Goal: Task Accomplishment & Management: Manage account settings

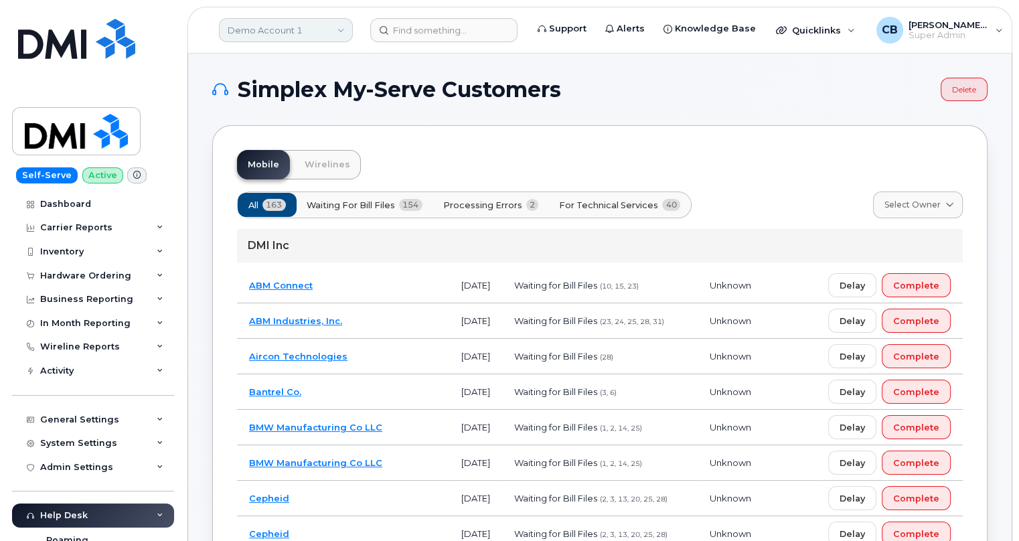
click at [302, 25] on link "Demo Account 1" at bounding box center [286, 30] width 134 height 24
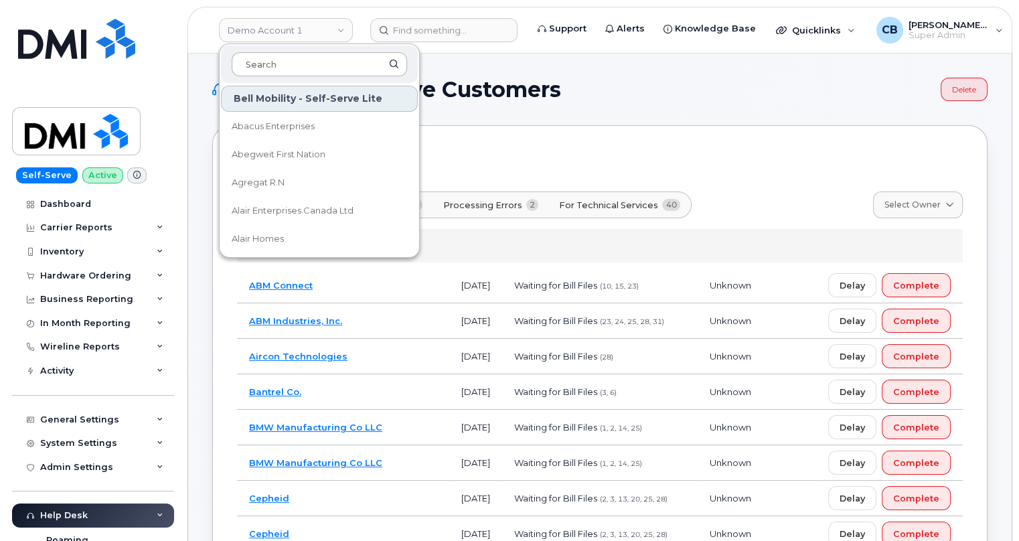
click at [281, 72] on input at bounding box center [319, 64] width 175 height 24
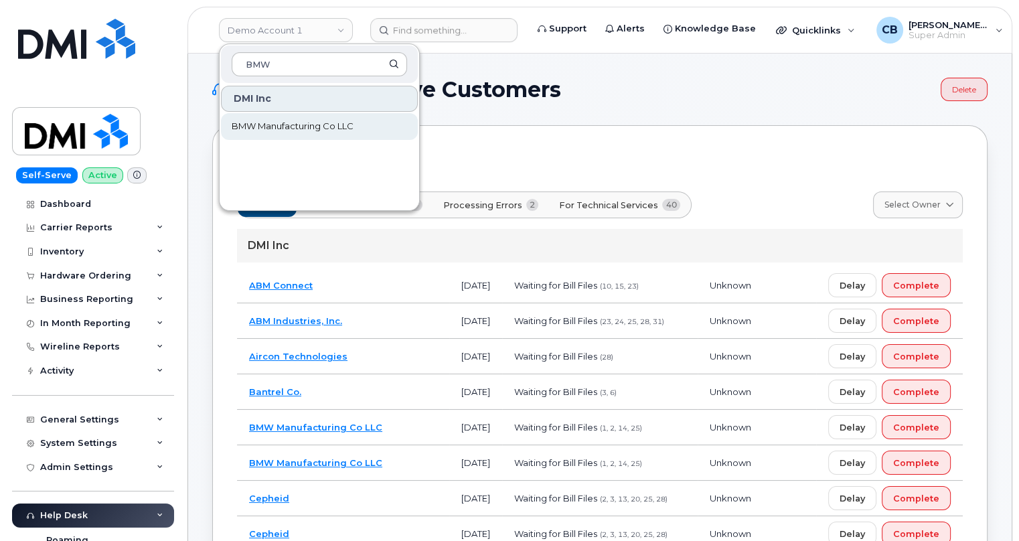
type input "BMW"
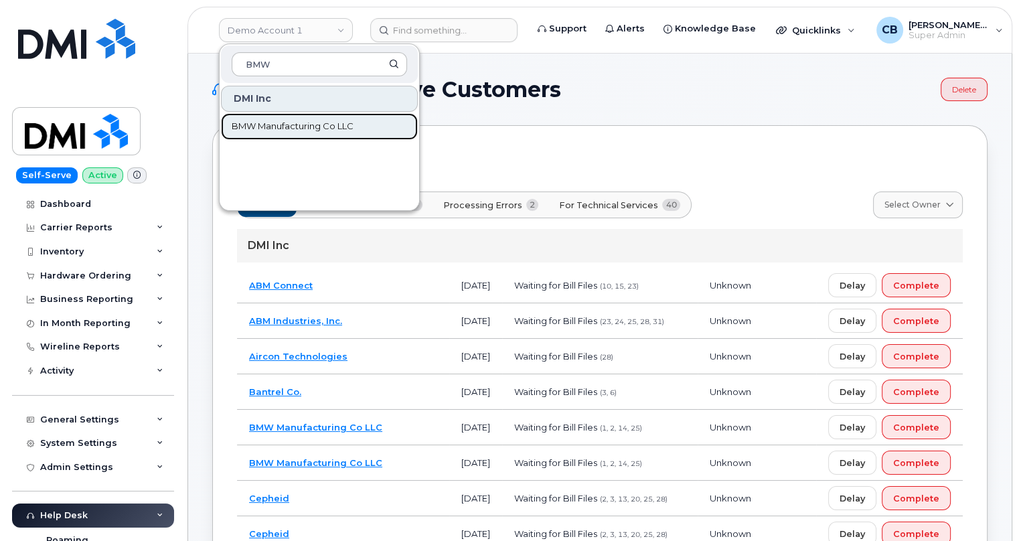
click at [285, 129] on span "BMW Manufacturing Co LLC" at bounding box center [293, 126] width 122 height 13
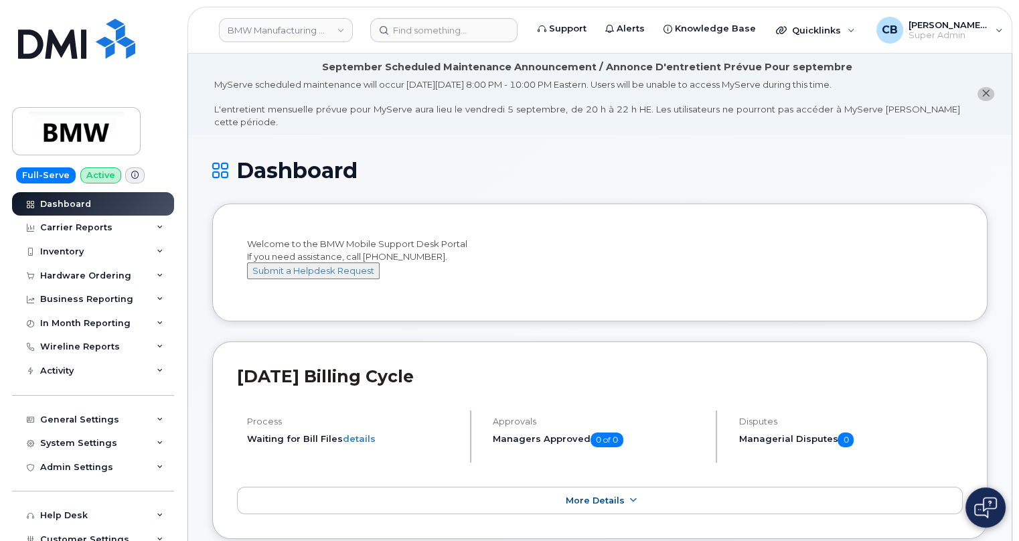
click at [131, 175] on icon at bounding box center [134, 174] width 7 height 7
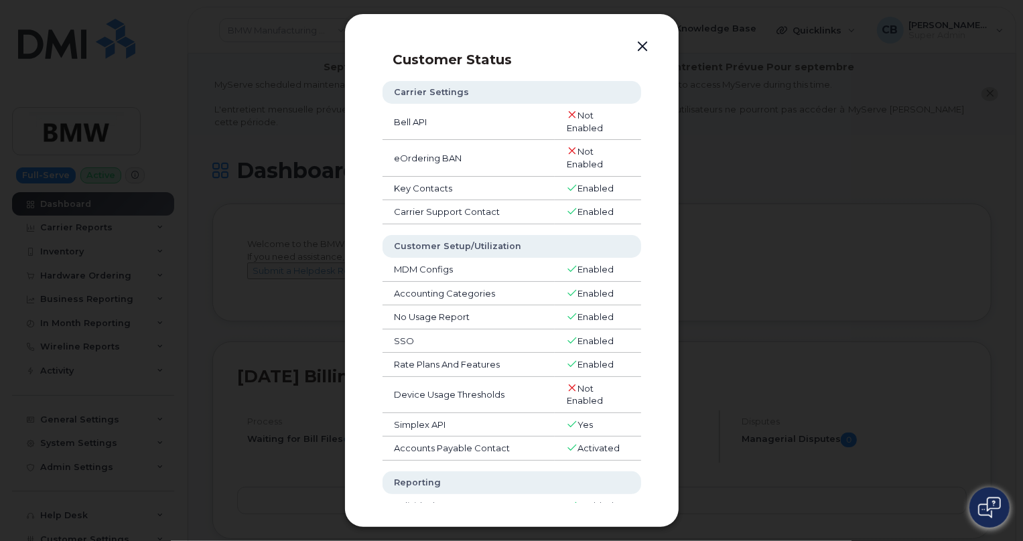
click at [638, 43] on button "button" at bounding box center [643, 47] width 20 height 19
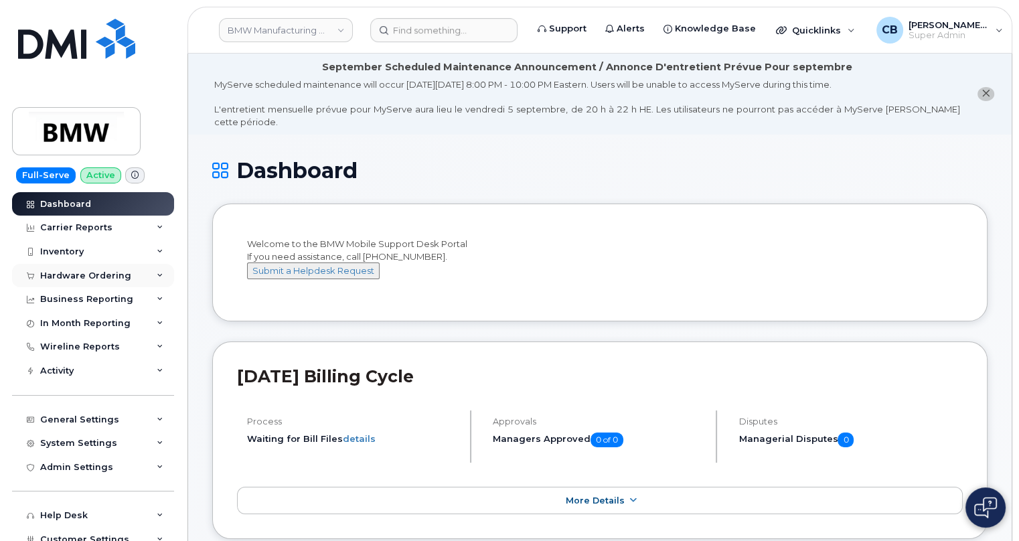
click at [75, 275] on div "Hardware Ordering" at bounding box center [85, 276] width 91 height 11
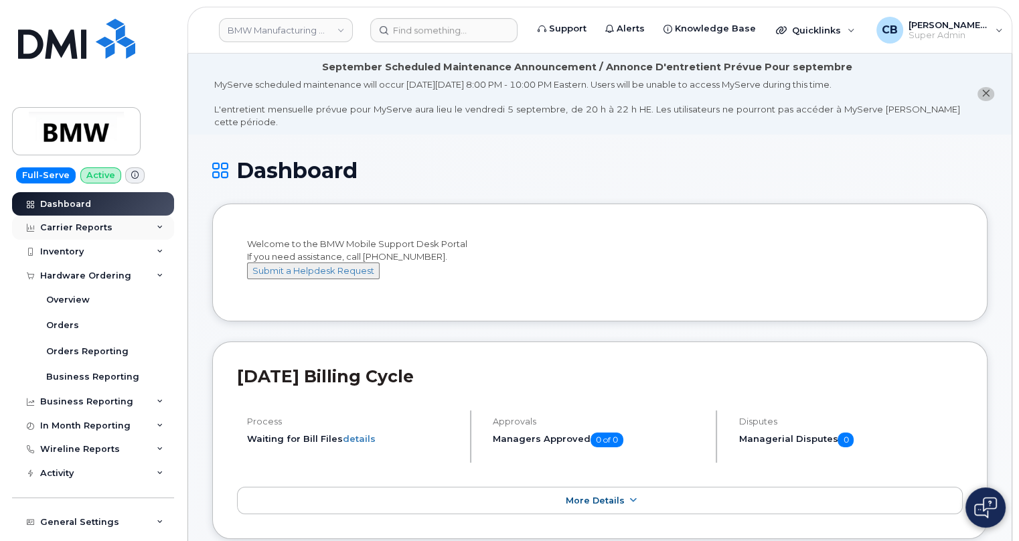
click at [76, 224] on div "Carrier Reports" at bounding box center [76, 227] width 72 height 11
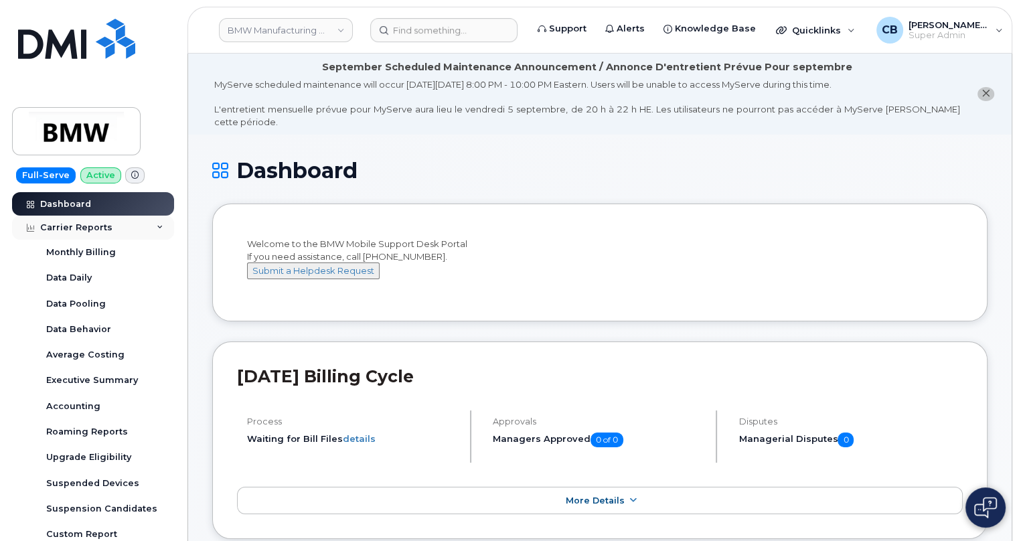
click at [104, 232] on div "Carrier Reports" at bounding box center [76, 227] width 72 height 11
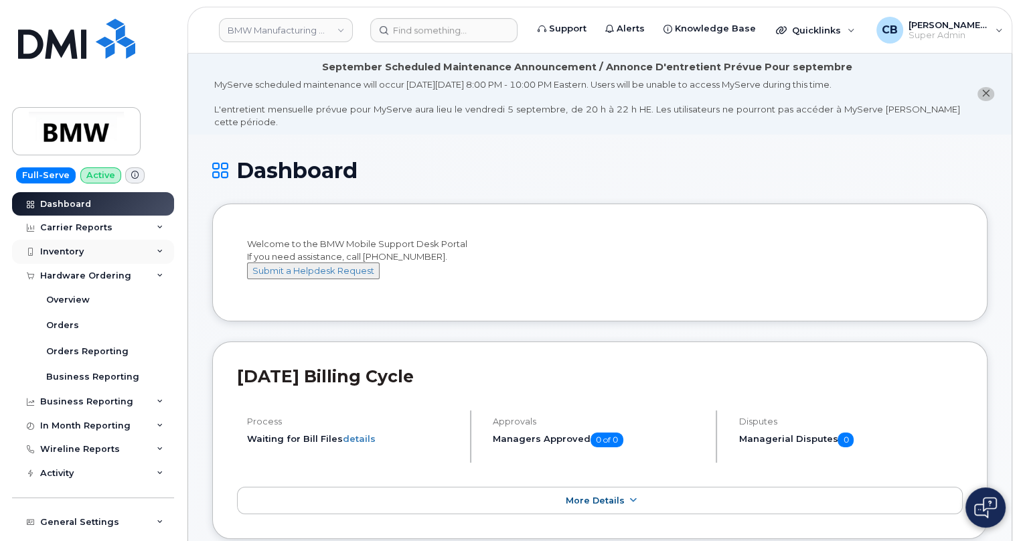
click at [88, 249] on div "Inventory" at bounding box center [93, 252] width 162 height 24
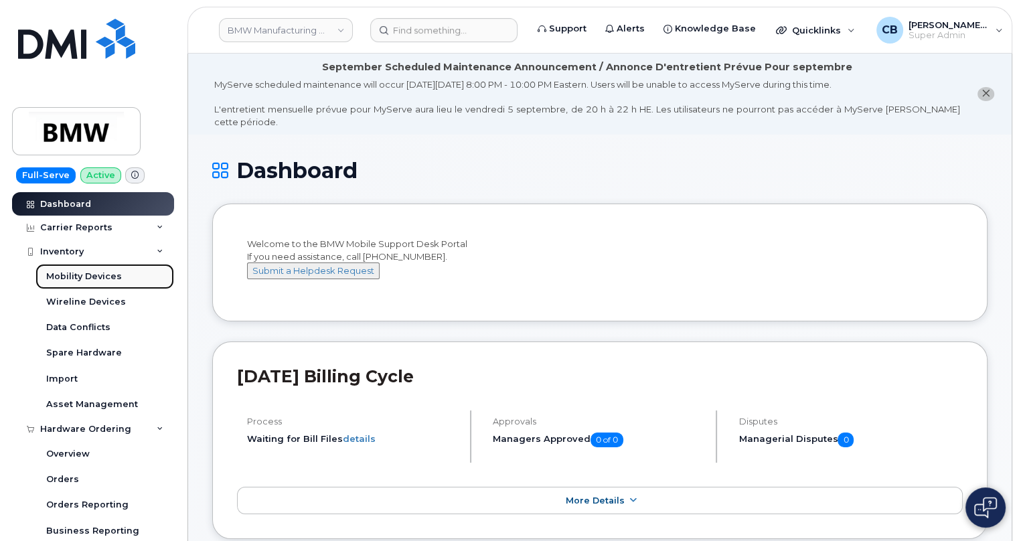
click at [89, 272] on div "Mobility Devices" at bounding box center [84, 277] width 76 height 12
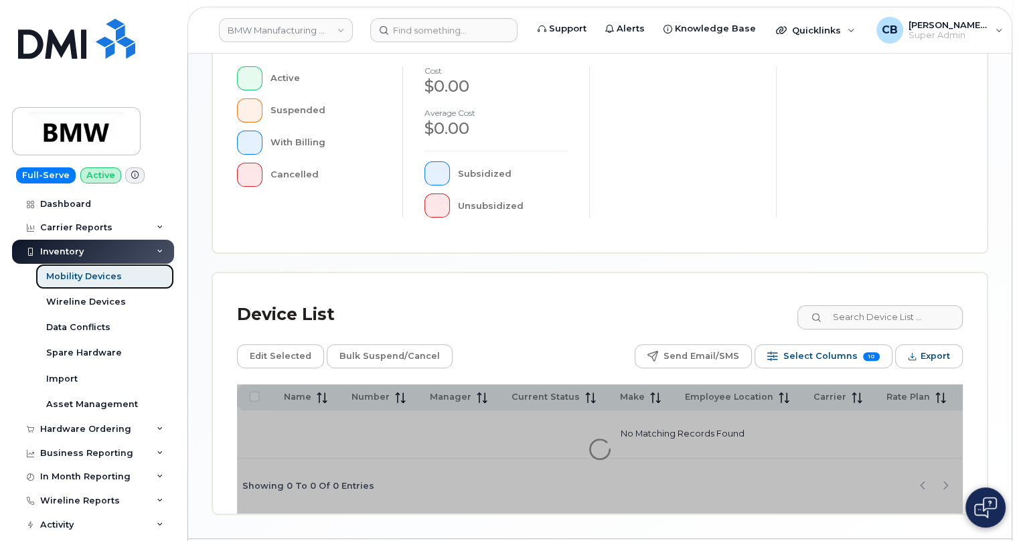
scroll to position [433, 0]
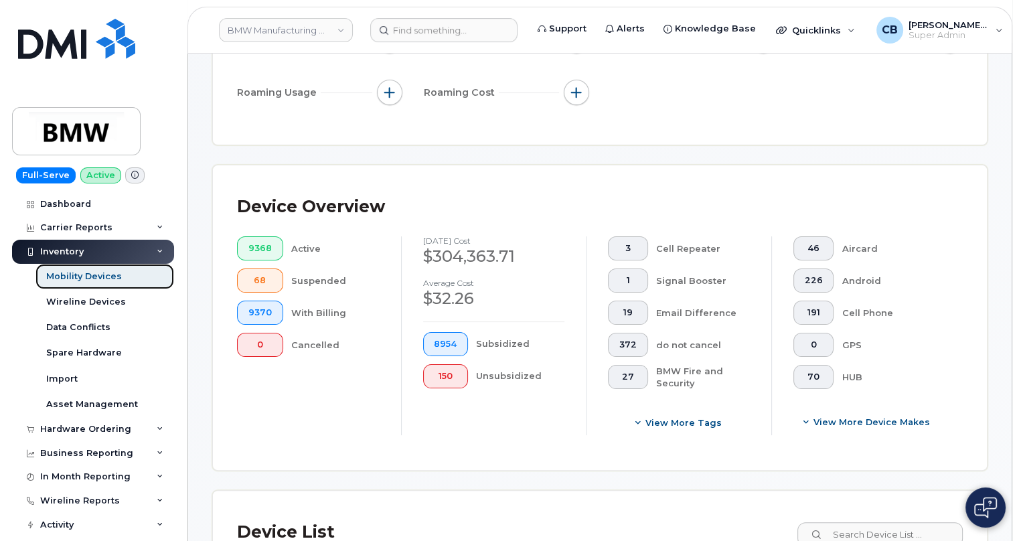
scroll to position [103, 0]
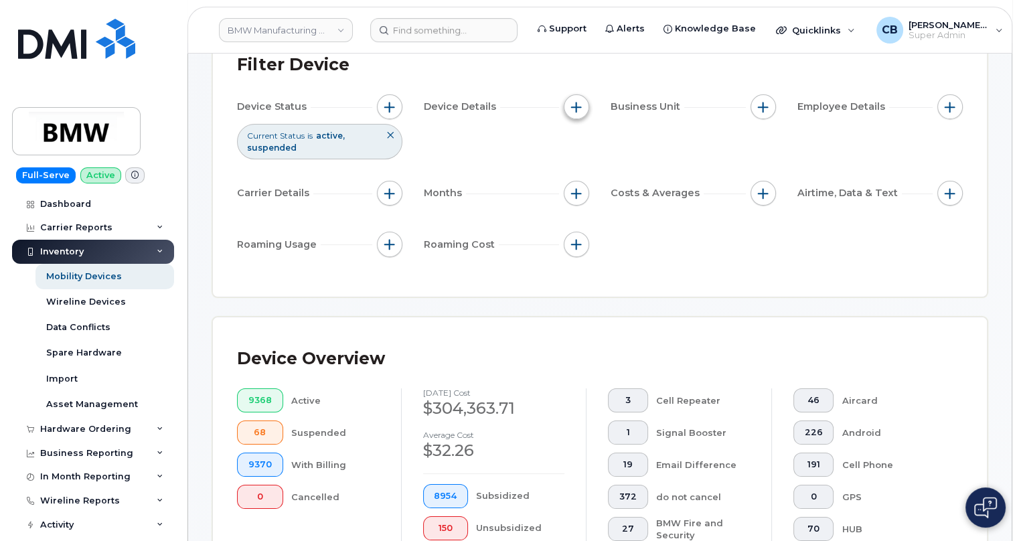
click at [574, 106] on span "button" at bounding box center [576, 107] width 11 height 11
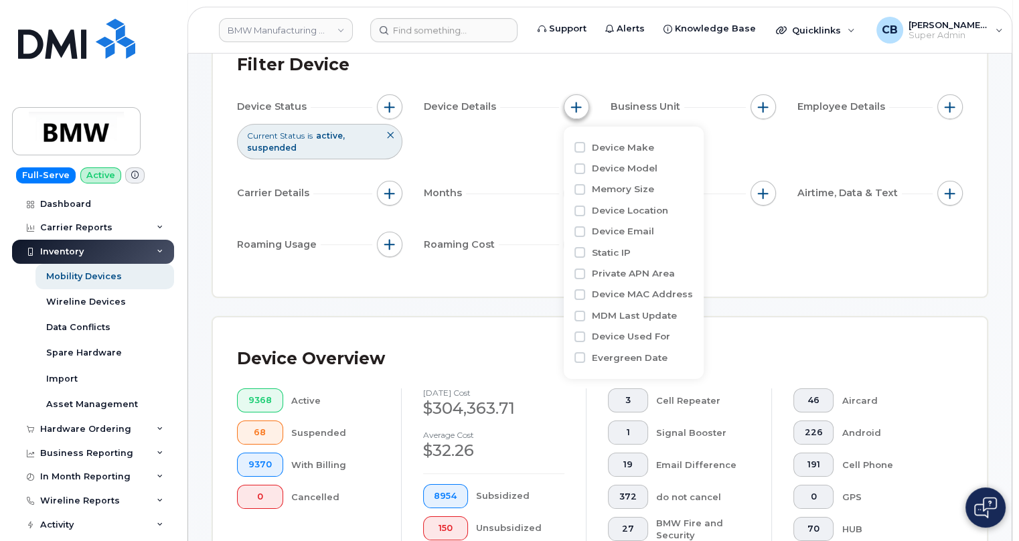
click at [574, 106] on span "button" at bounding box center [576, 107] width 11 height 11
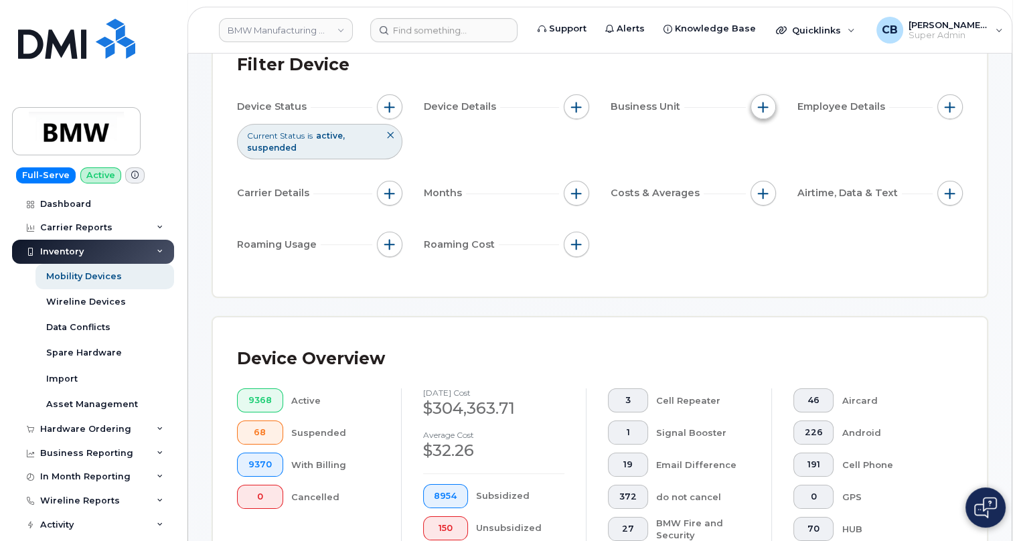
click at [765, 104] on span "button" at bounding box center [763, 107] width 11 height 11
click at [593, 279] on div "Filter Device Device Status Current Status is active suspended Device Details B…" at bounding box center [600, 159] width 774 height 273
click at [156, 246] on div "Inventory" at bounding box center [93, 252] width 162 height 24
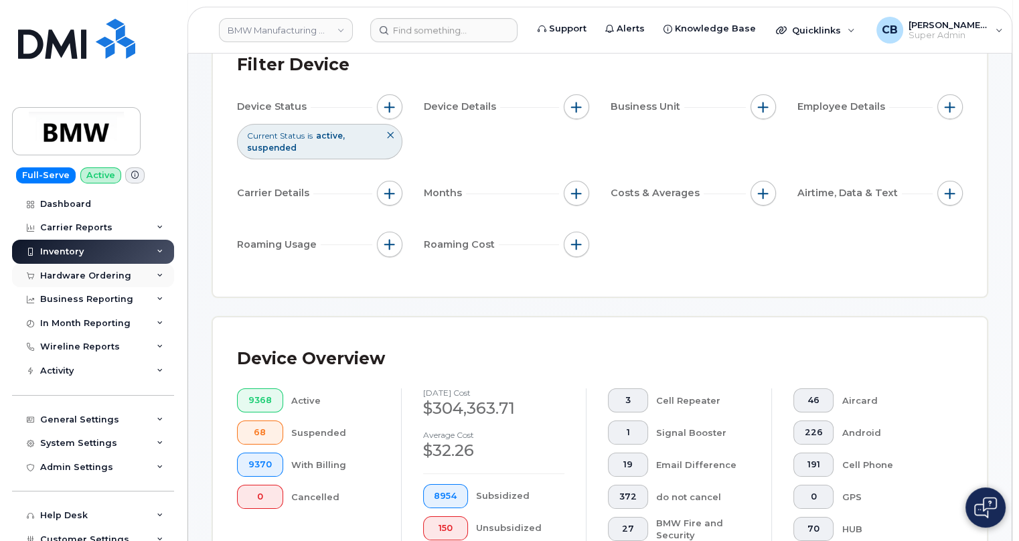
click at [116, 279] on div "Hardware Ordering" at bounding box center [85, 276] width 91 height 11
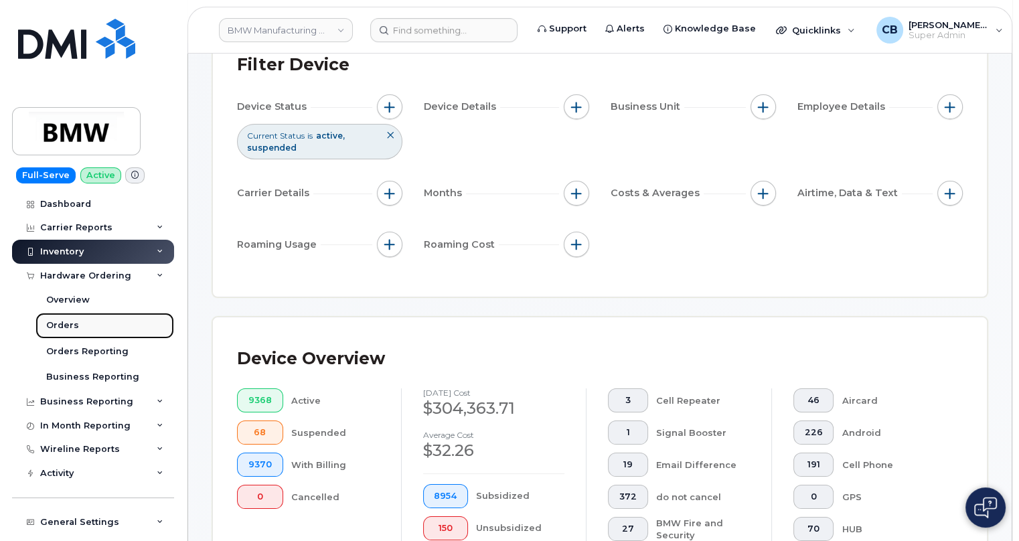
click at [64, 327] on div "Orders" at bounding box center [62, 325] width 33 height 12
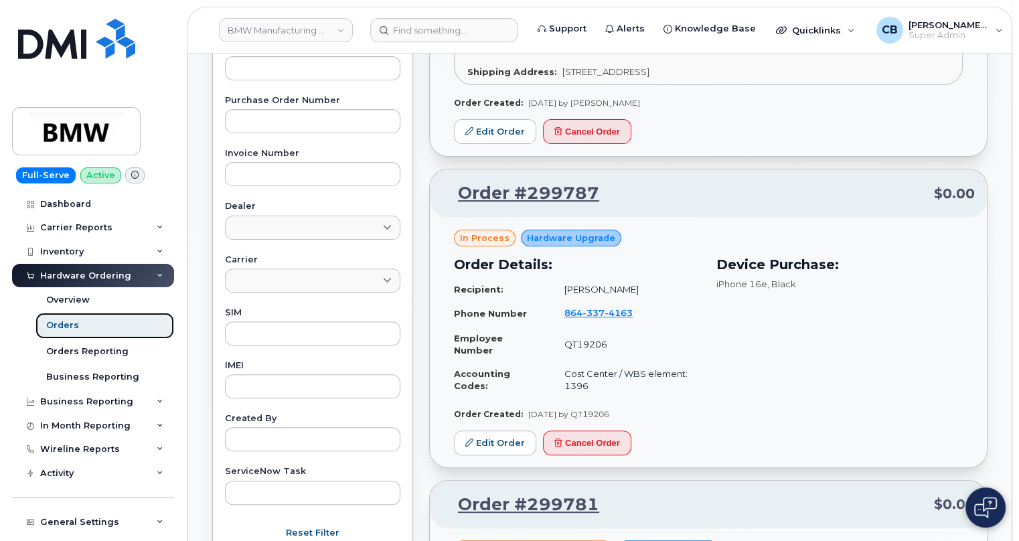
scroll to position [487, 0]
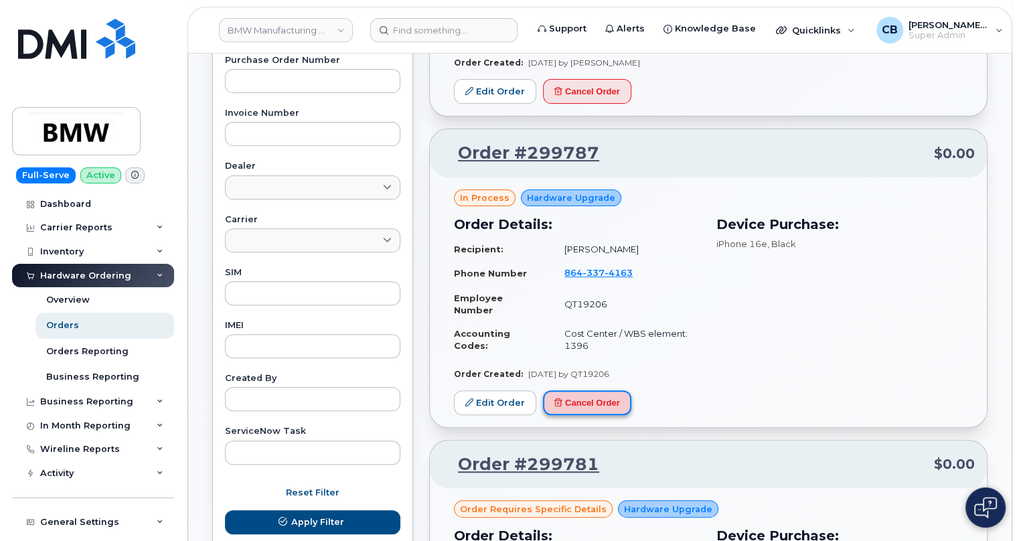
click at [593, 398] on button "Cancel Order" at bounding box center [587, 402] width 88 height 25
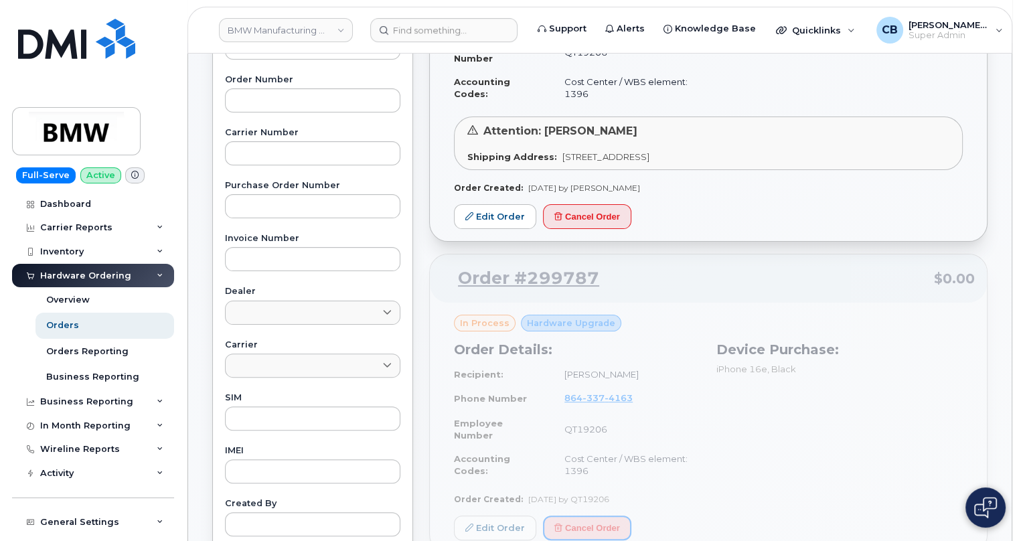
scroll to position [243, 0]
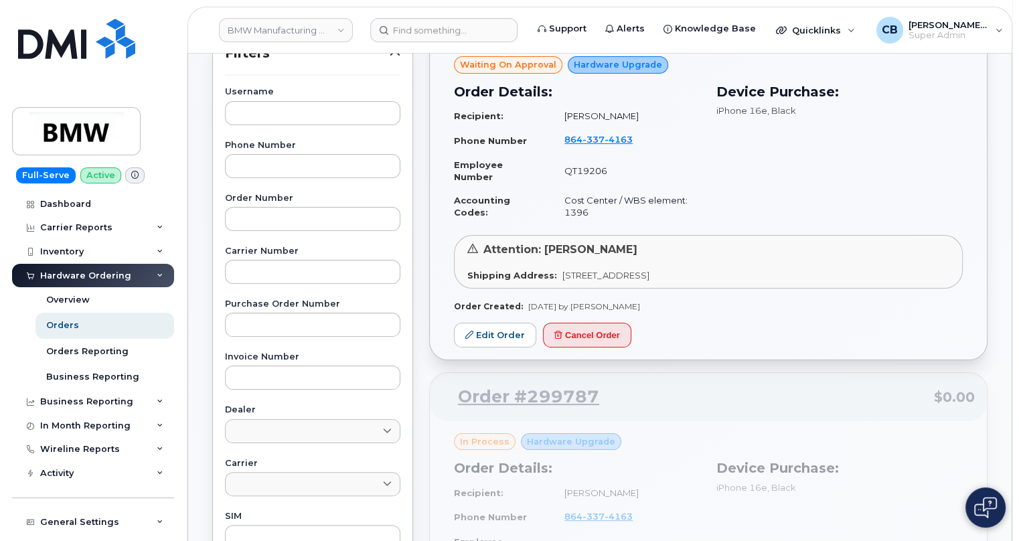
drag, startPoint x: 645, startPoint y: 302, endPoint x: 453, endPoint y: 294, distance: 191.7
click at [454, 294] on div "Margret Jung waiting Resend request Wireless Admin waiting Resend request Waiti…" at bounding box center [708, 157] width 509 height 311
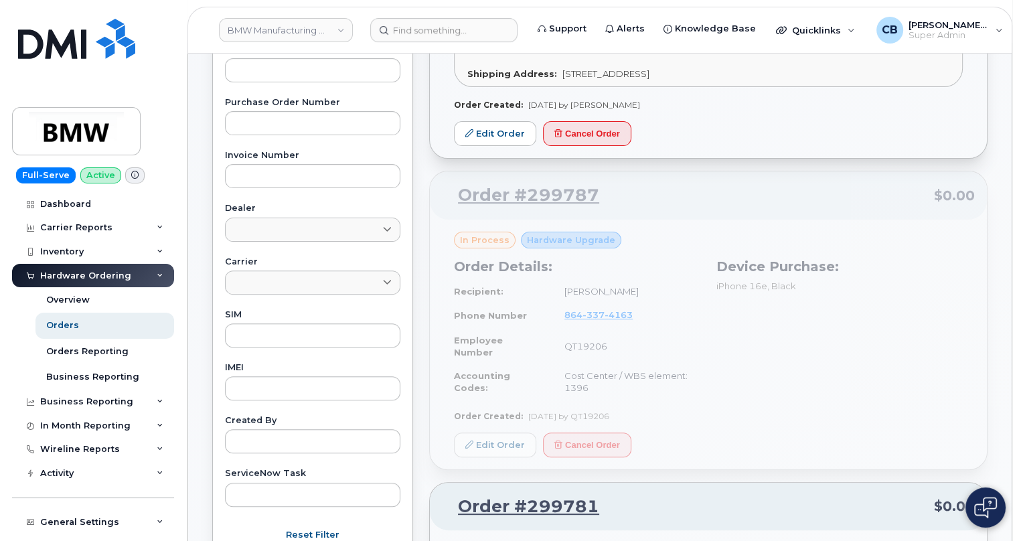
scroll to position [487, 0]
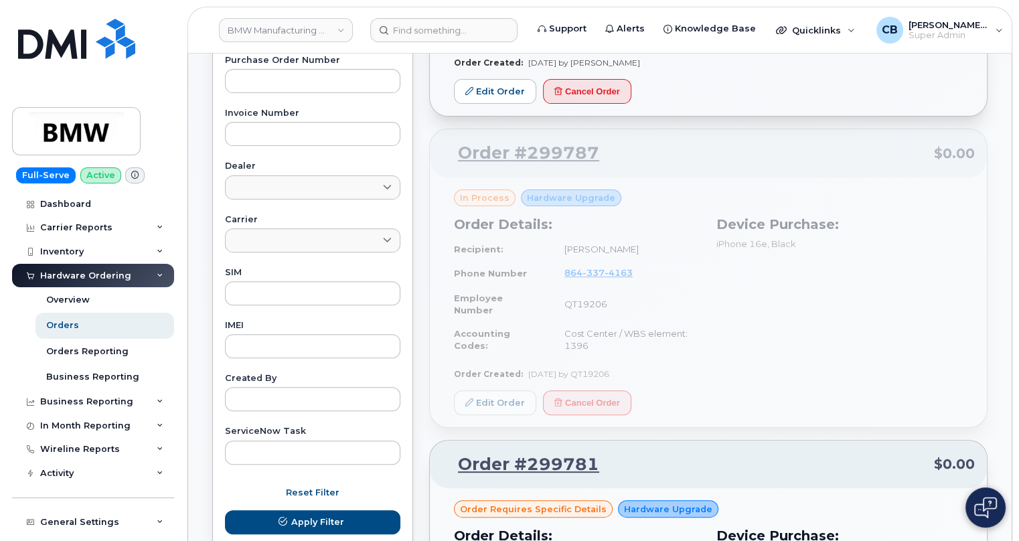
drag, startPoint x: 640, startPoint y: 367, endPoint x: 455, endPoint y: 368, distance: 184.8
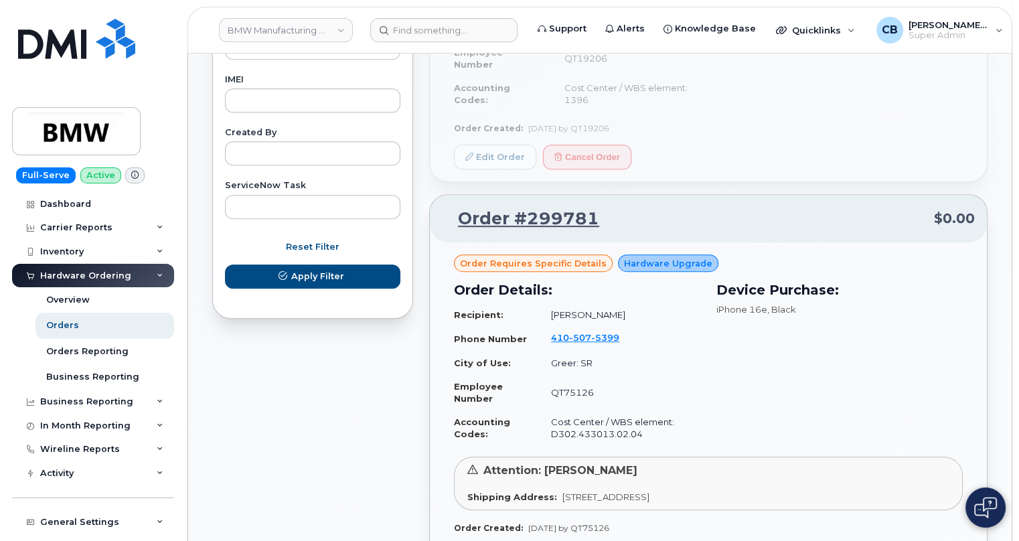
scroll to position [852, 0]
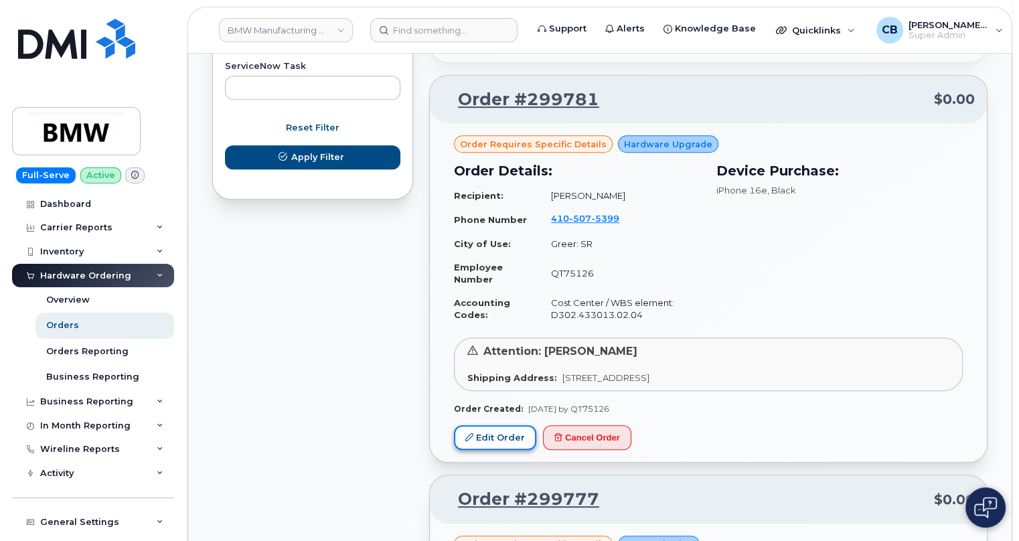
click at [509, 441] on link "Edit Order" at bounding box center [495, 437] width 82 height 25
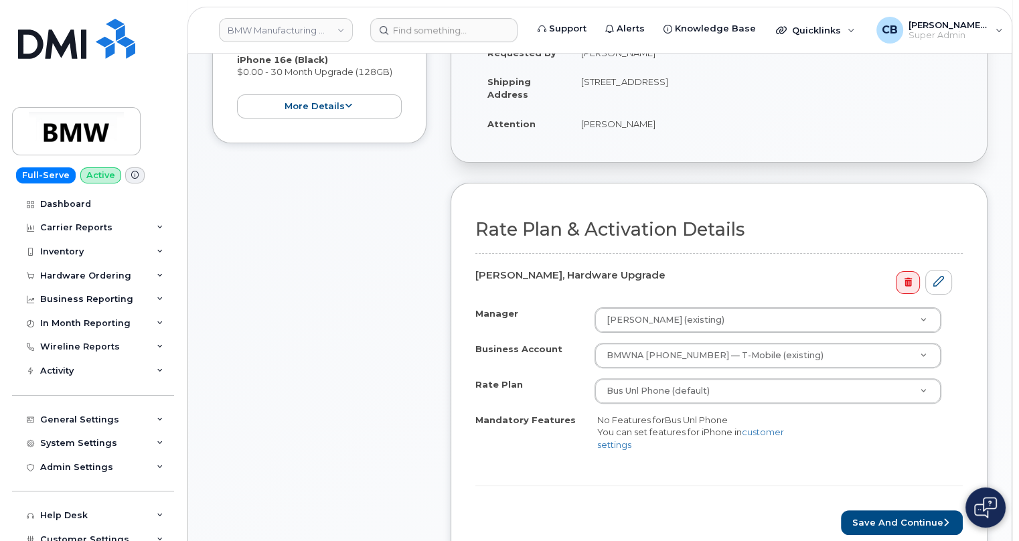
scroll to position [365, 0]
click at [878, 510] on button "Save and Continue" at bounding box center [902, 522] width 122 height 25
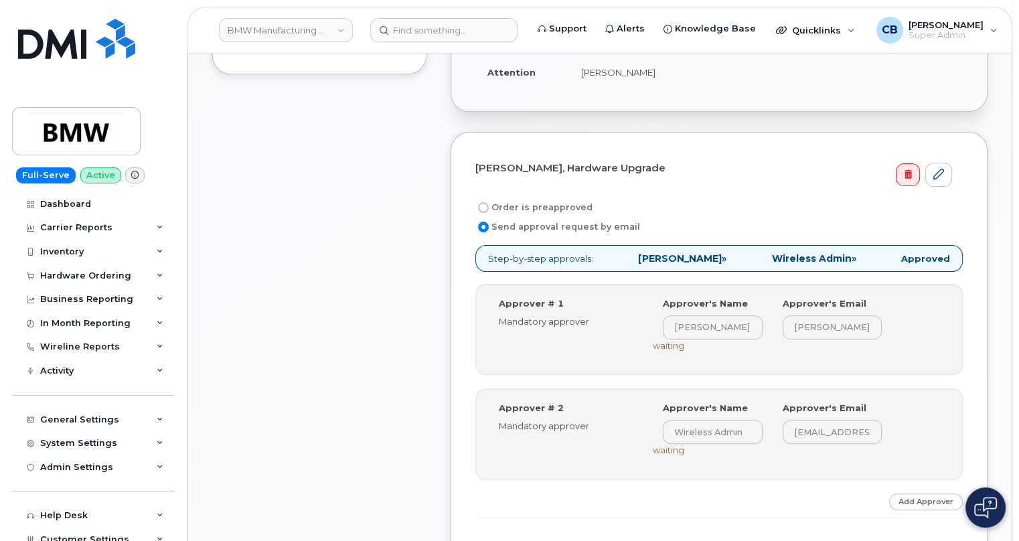
scroll to position [487, 0]
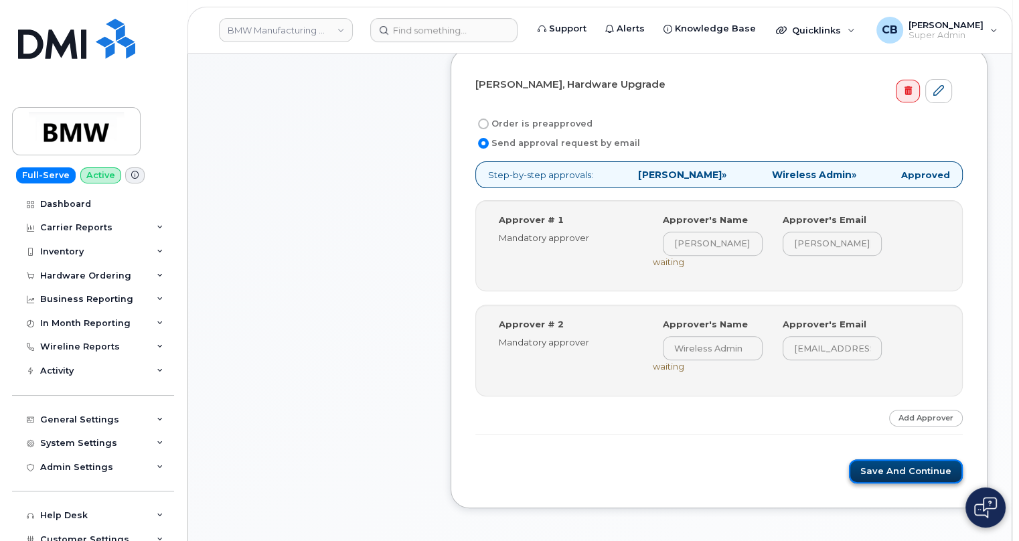
click at [907, 467] on button "Save and Continue" at bounding box center [906, 471] width 114 height 25
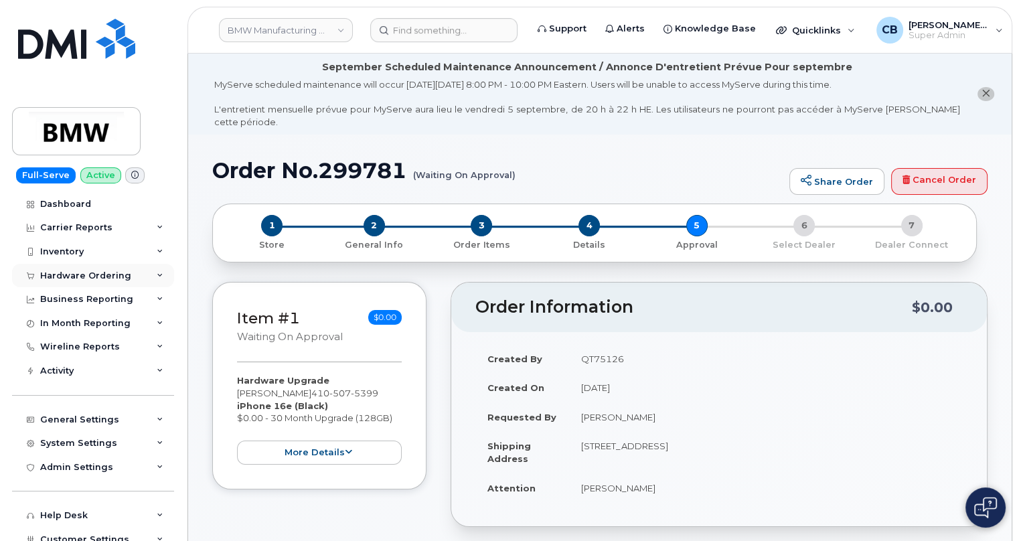
click at [75, 265] on div "Hardware Ordering" at bounding box center [93, 276] width 162 height 24
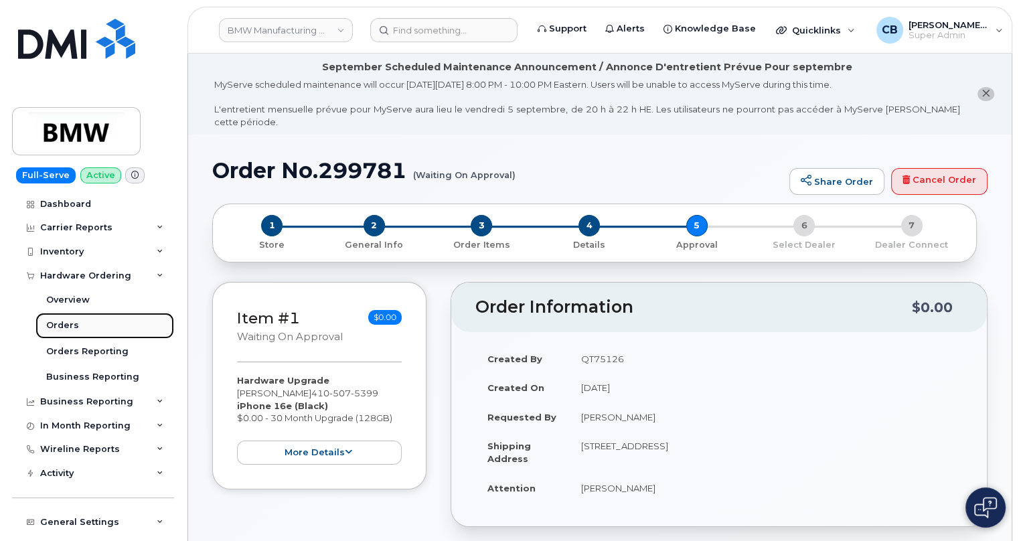
click at [73, 323] on div "Orders" at bounding box center [62, 325] width 33 height 12
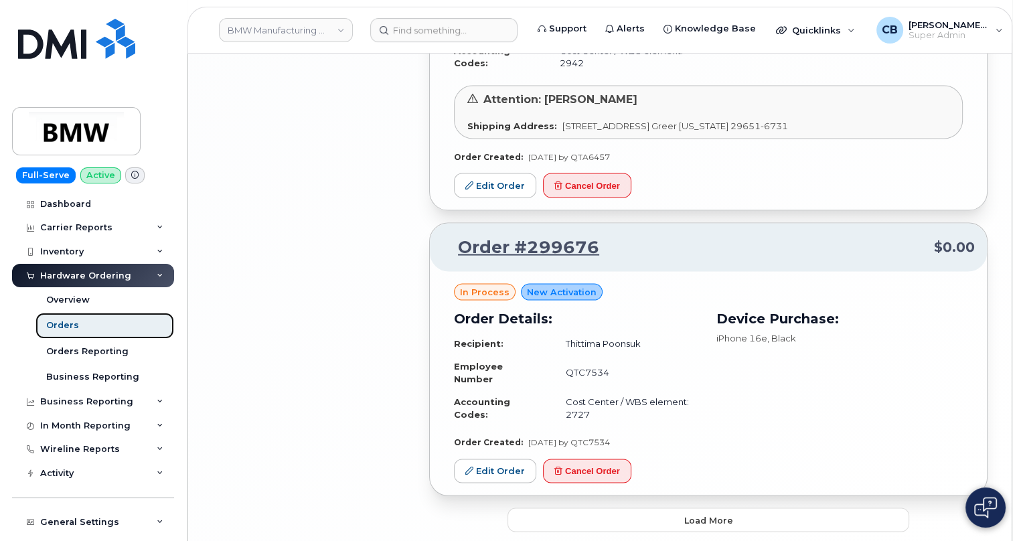
scroll to position [2860, 0]
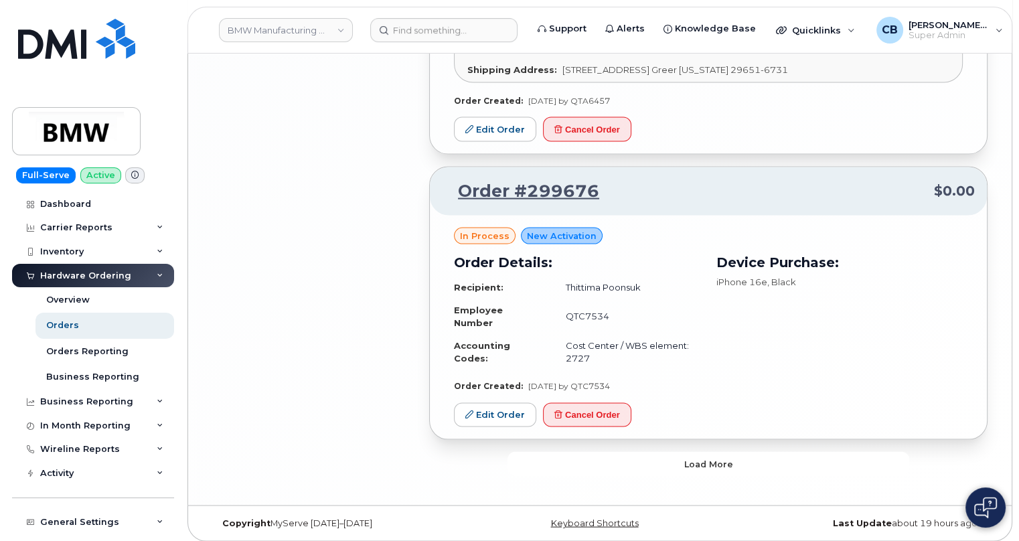
click at [684, 459] on button "Load more" at bounding box center [709, 464] width 402 height 24
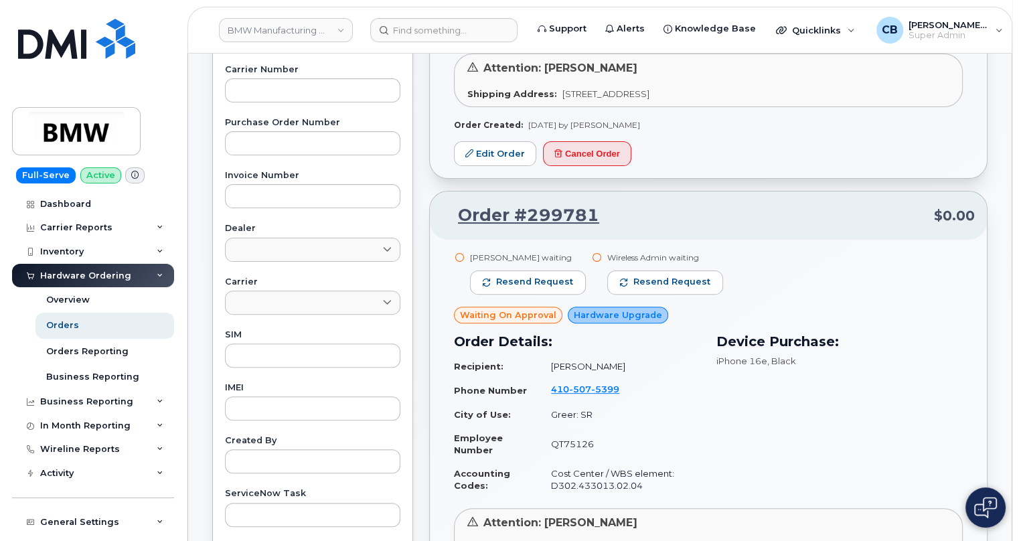
scroll to position [0, 0]
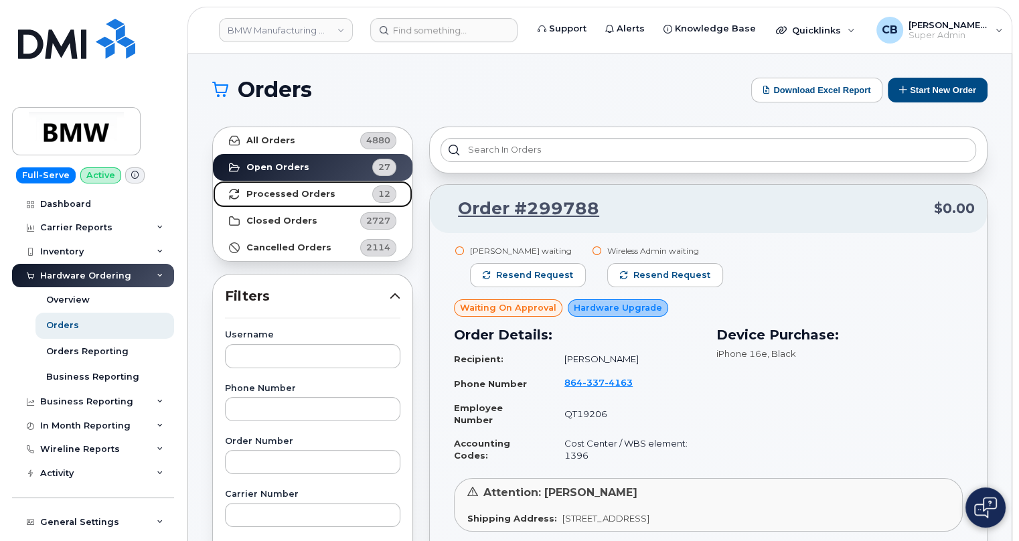
click at [265, 196] on strong "Processed Orders" at bounding box center [290, 194] width 89 height 11
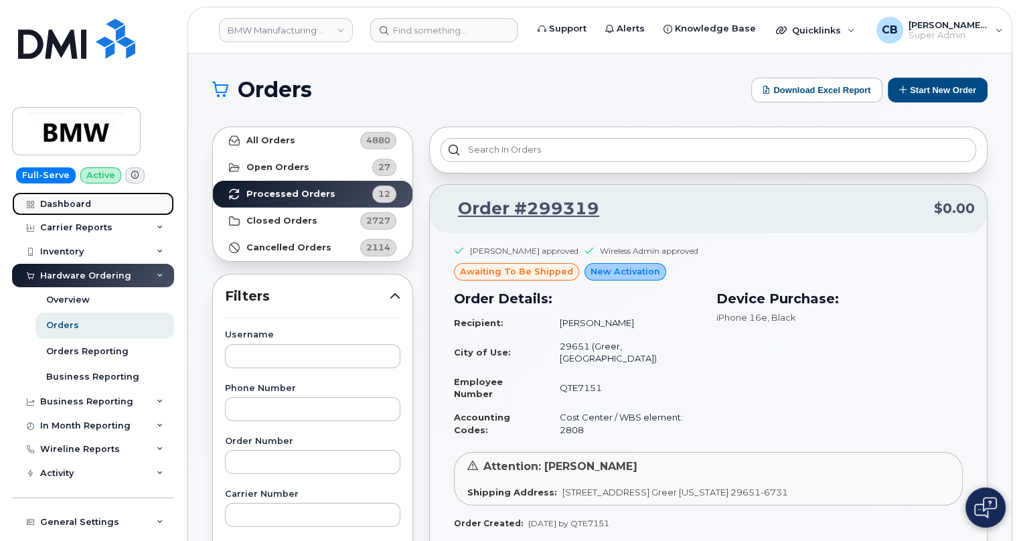
click at [73, 207] on div "Dashboard" at bounding box center [65, 204] width 51 height 11
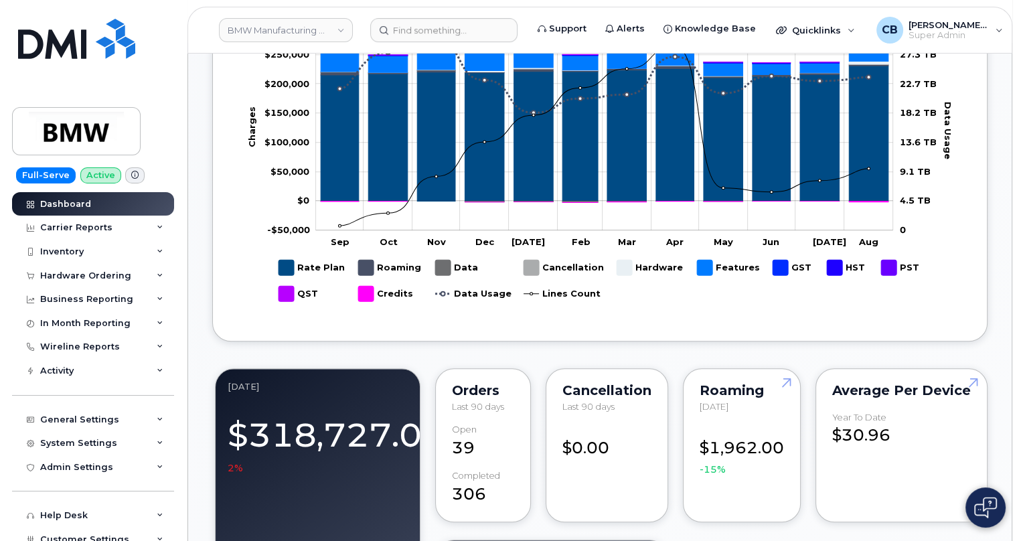
scroll to position [852, 0]
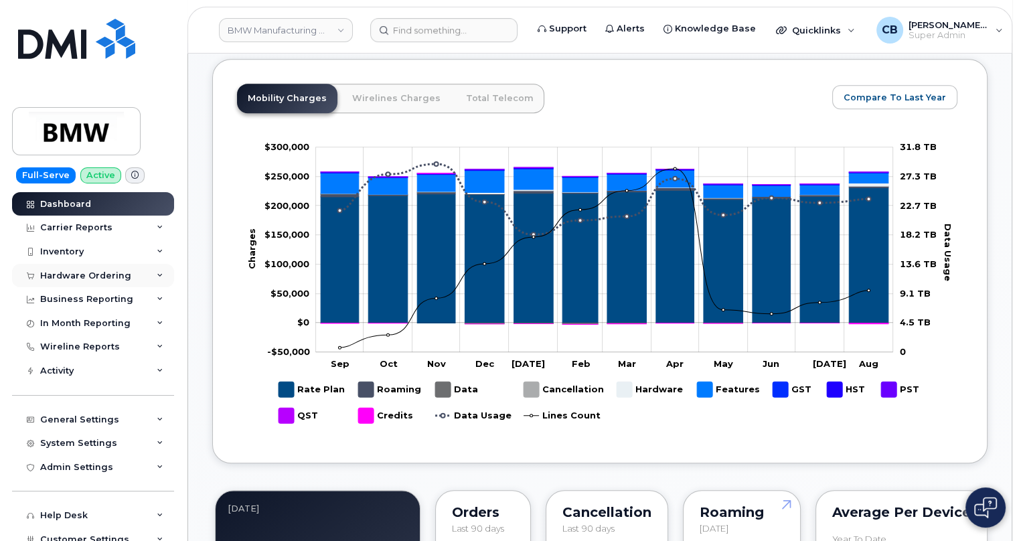
click at [62, 275] on div "Hardware Ordering" at bounding box center [85, 276] width 91 height 11
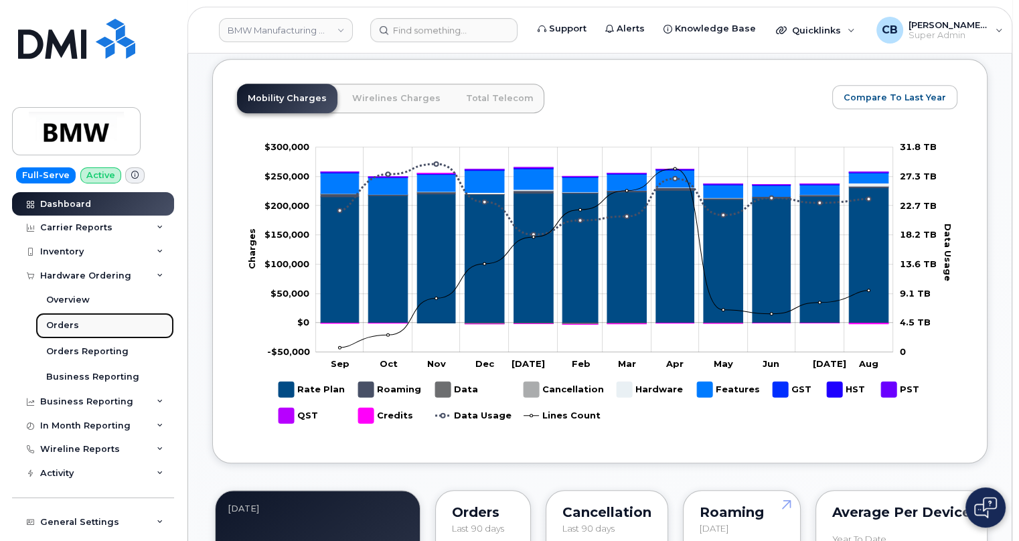
click at [64, 329] on div "Orders" at bounding box center [62, 325] width 33 height 12
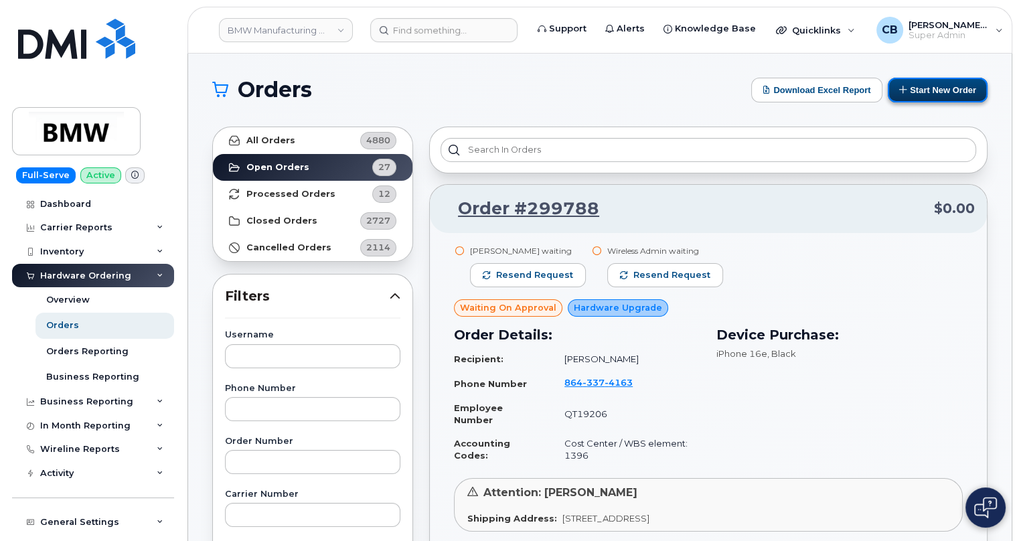
click at [918, 89] on button "Start New Order" at bounding box center [938, 90] width 100 height 25
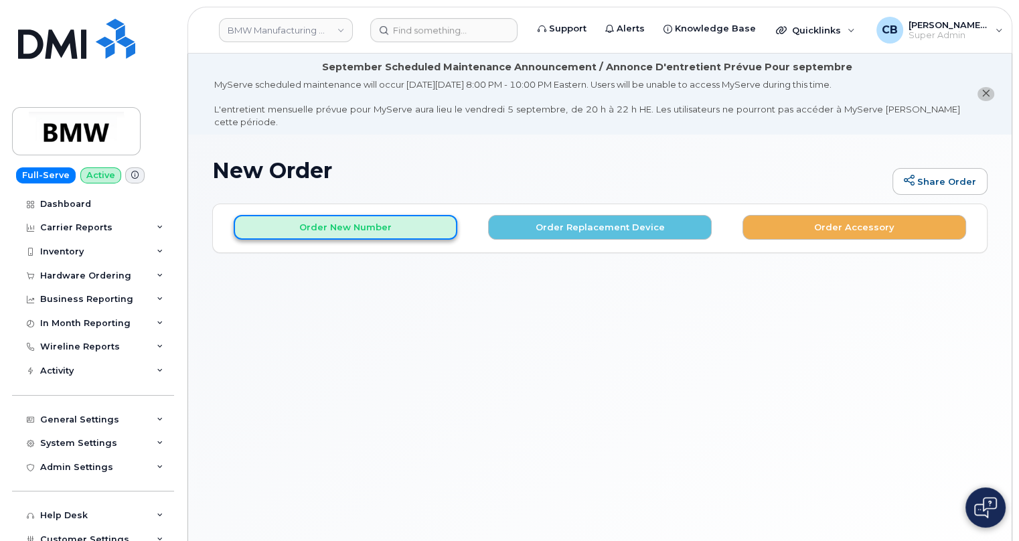
click at [344, 215] on button "Order New Number" at bounding box center [346, 227] width 224 height 25
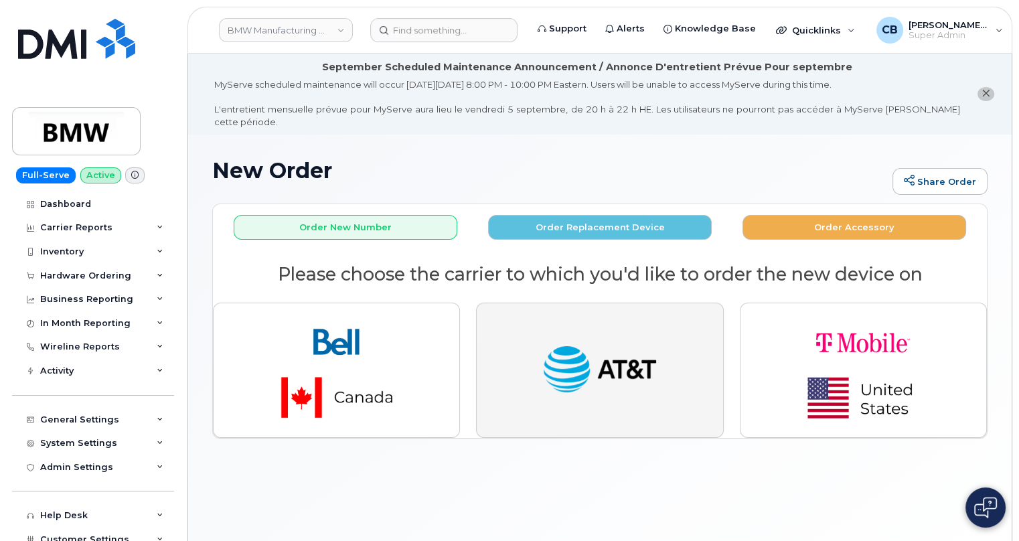
click at [662, 368] on button "button" at bounding box center [599, 370] width 247 height 135
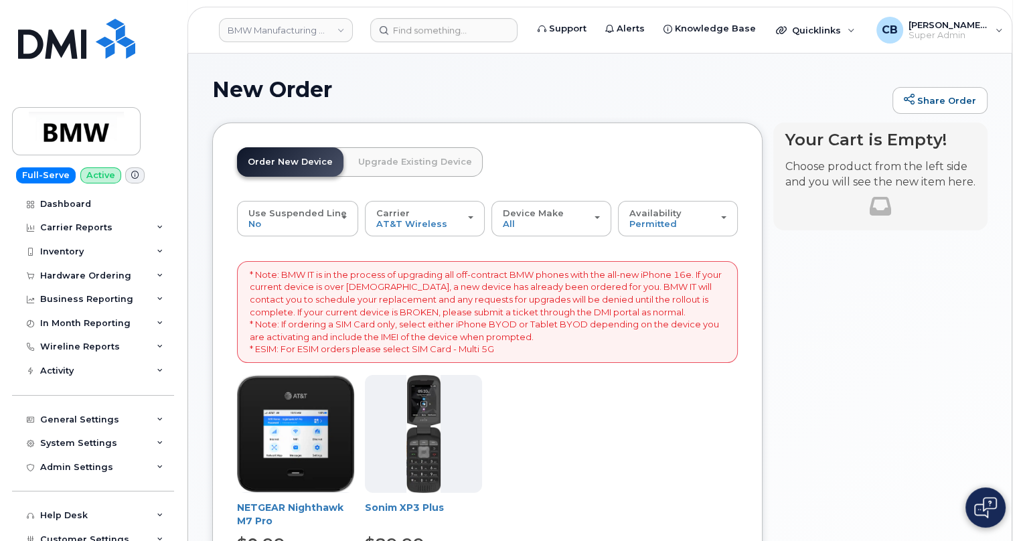
scroll to position [121, 0]
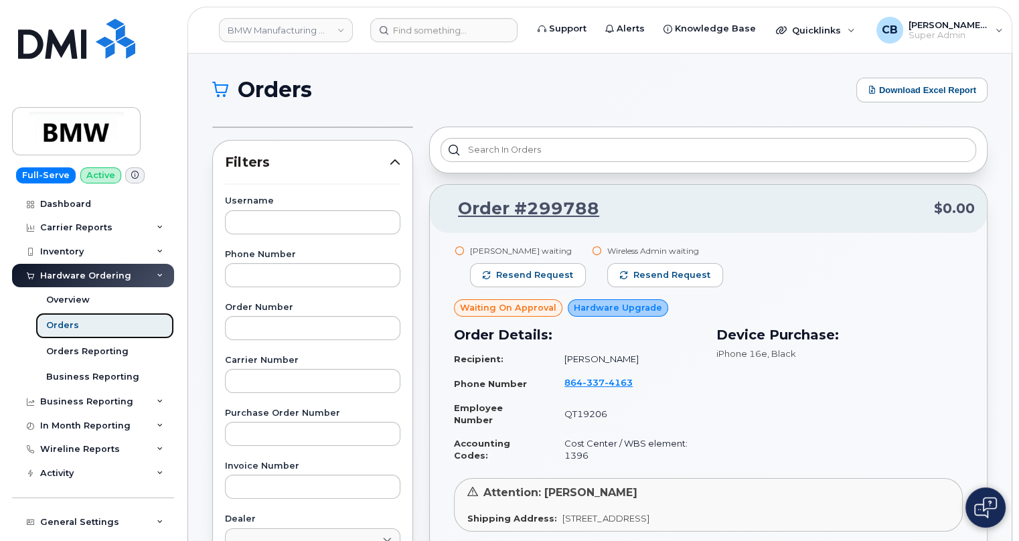
click at [68, 326] on div "Orders" at bounding box center [62, 325] width 33 height 12
click at [60, 326] on div "Orders" at bounding box center [62, 325] width 33 height 12
click at [70, 289] on link "Overview" at bounding box center [104, 299] width 139 height 25
click at [69, 310] on link "Overview" at bounding box center [104, 299] width 139 height 25
click at [61, 326] on div "Orders" at bounding box center [62, 325] width 33 height 12
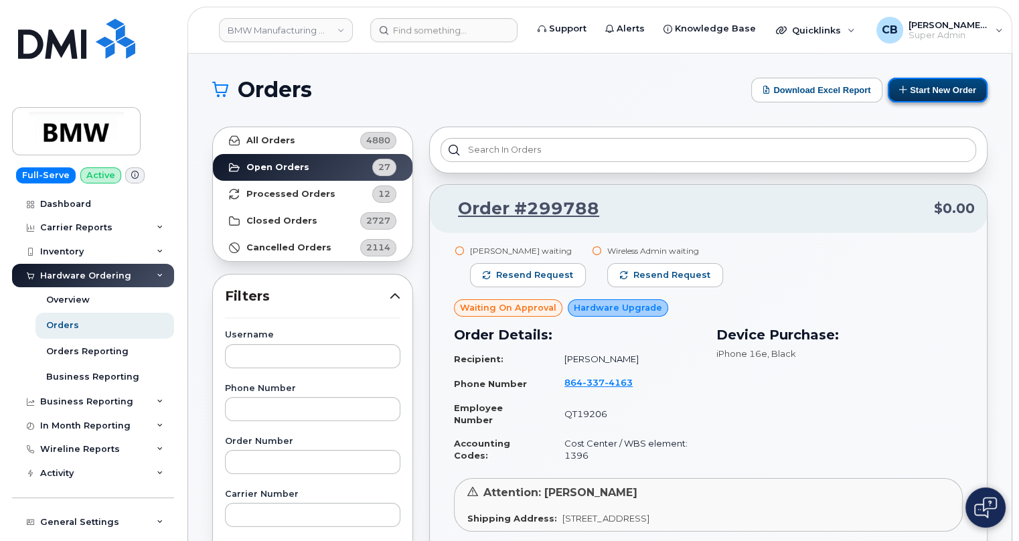
click at [936, 90] on button "Start New Order" at bounding box center [938, 90] width 100 height 25
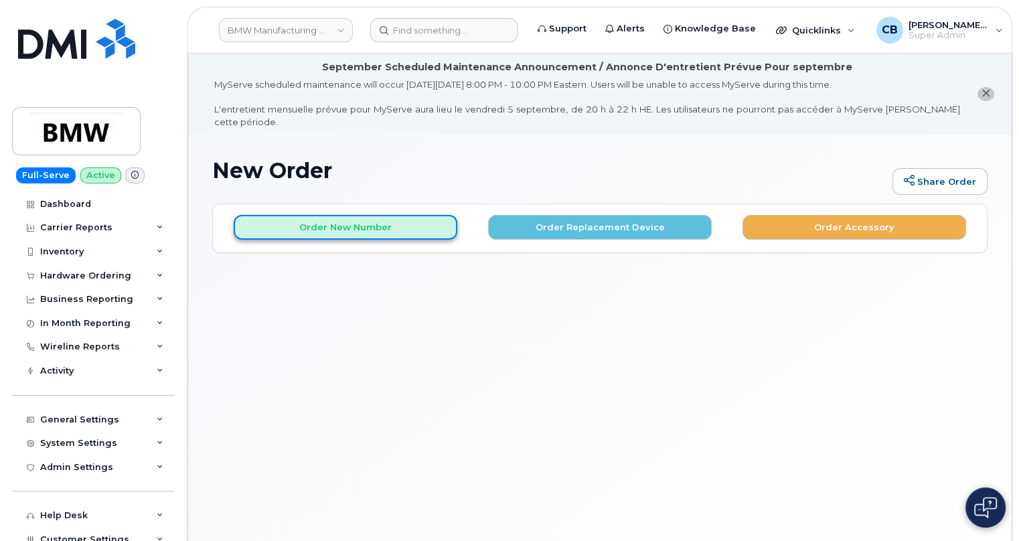
click at [344, 215] on button "Order New Number" at bounding box center [346, 227] width 224 height 25
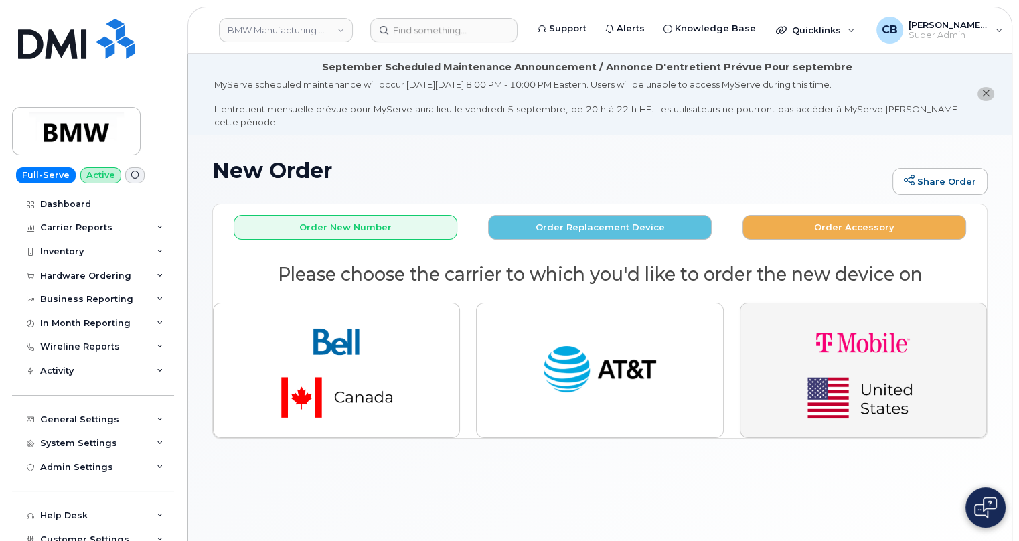
click at [836, 325] on img "button" at bounding box center [863, 370] width 188 height 113
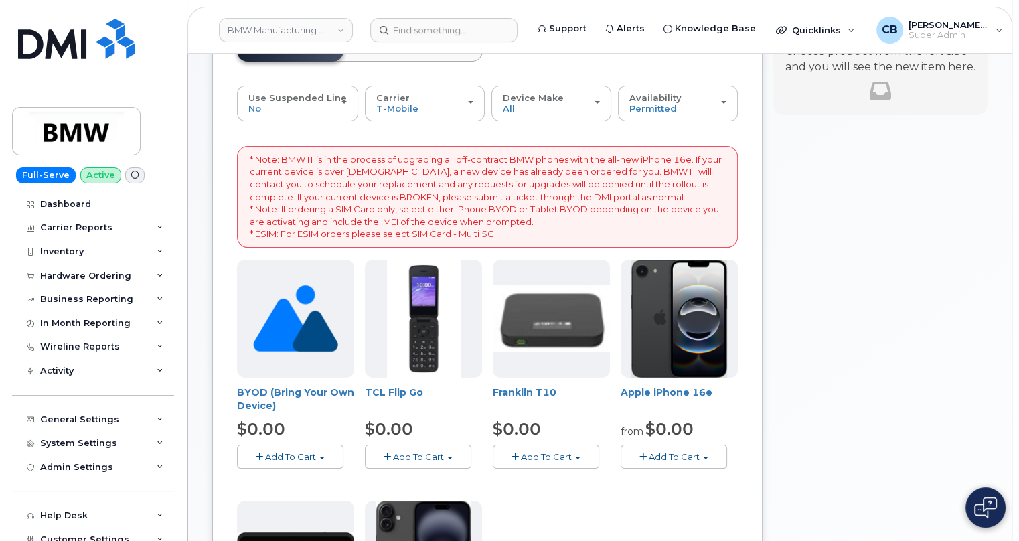
scroll to position [243, 0]
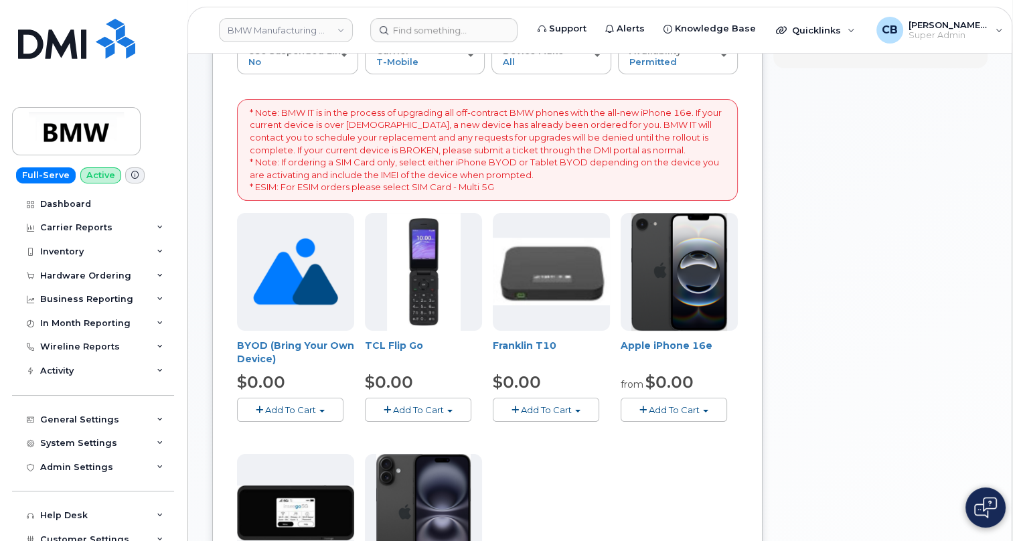
click at [682, 404] on button "Add To Cart" at bounding box center [674, 409] width 106 height 23
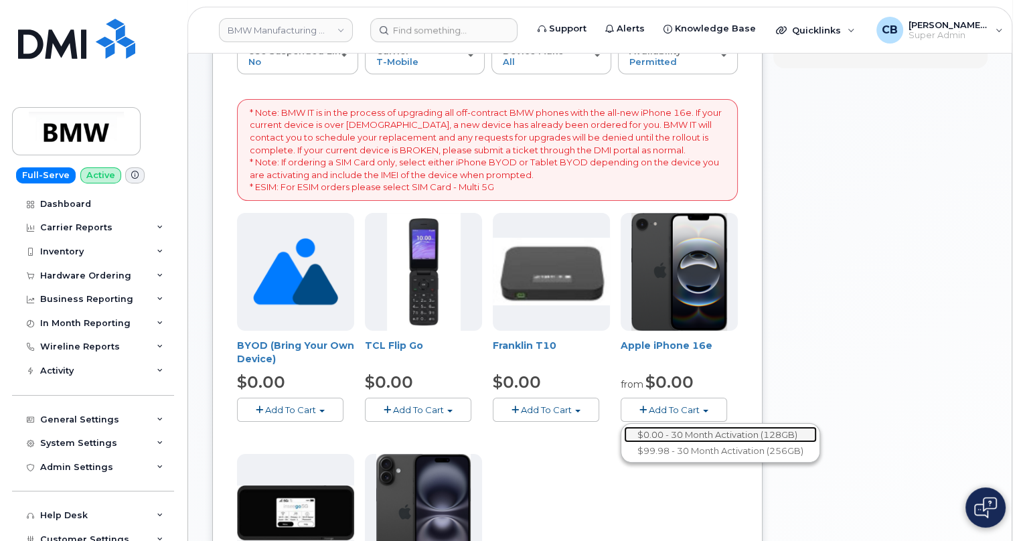
click at [748, 427] on link "$0.00 - 30 Month Activation (128GB)" at bounding box center [720, 435] width 193 height 17
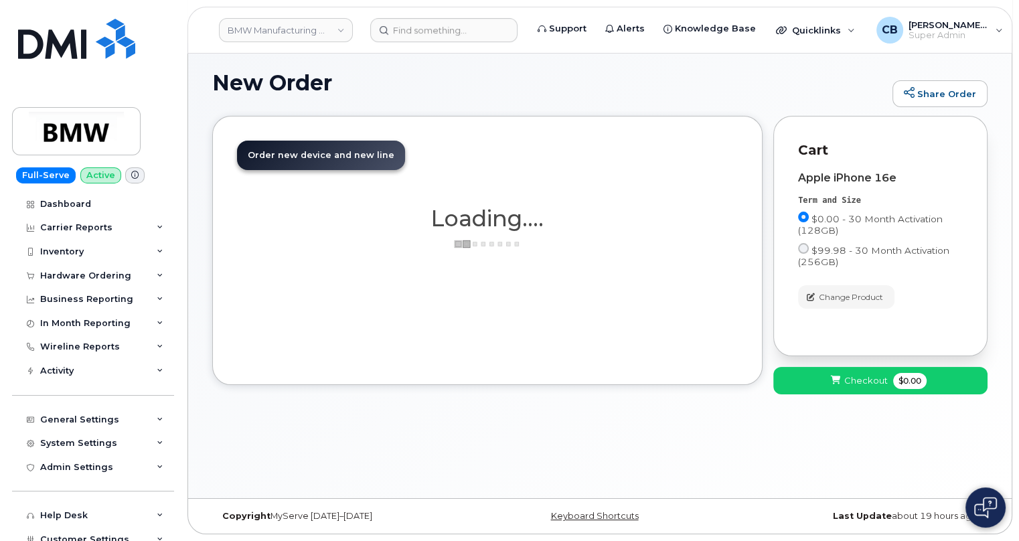
scroll to position [75, 0]
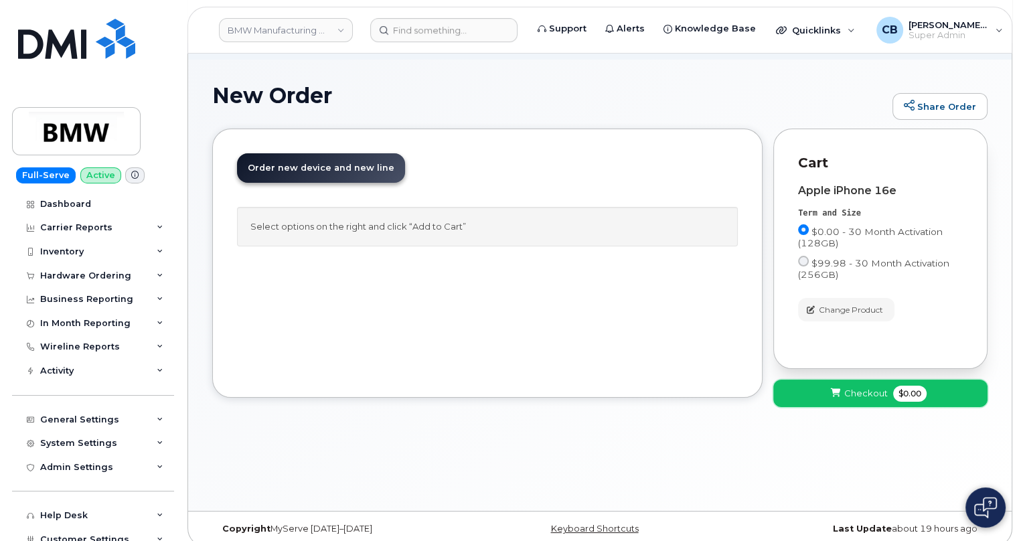
click at [865, 387] on span "Checkout" at bounding box center [866, 393] width 44 height 13
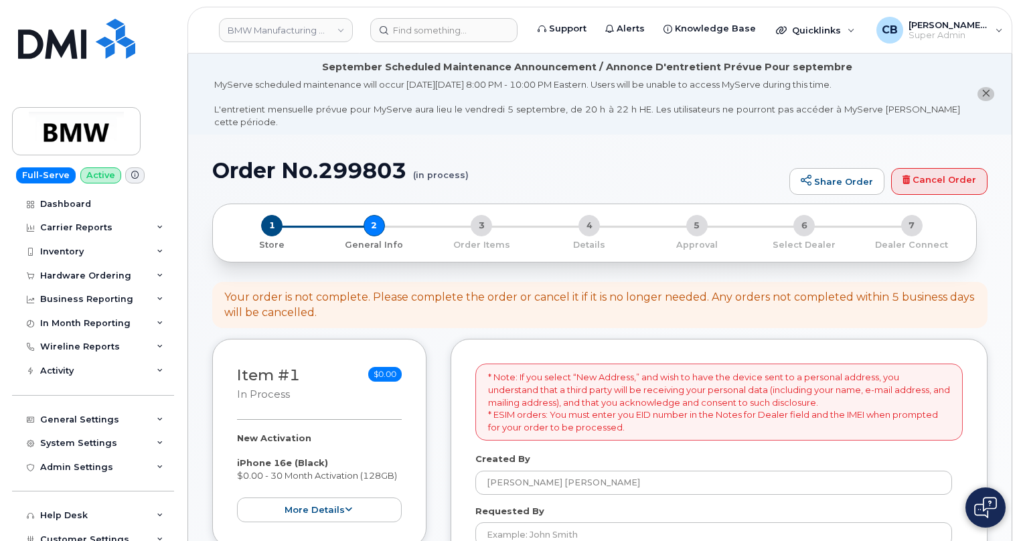
select select
drag, startPoint x: 884, startPoint y: 284, endPoint x: 1022, endPoint y: 307, distance: 139.8
click at [60, 274] on div "Hardware Ordering" at bounding box center [85, 276] width 91 height 11
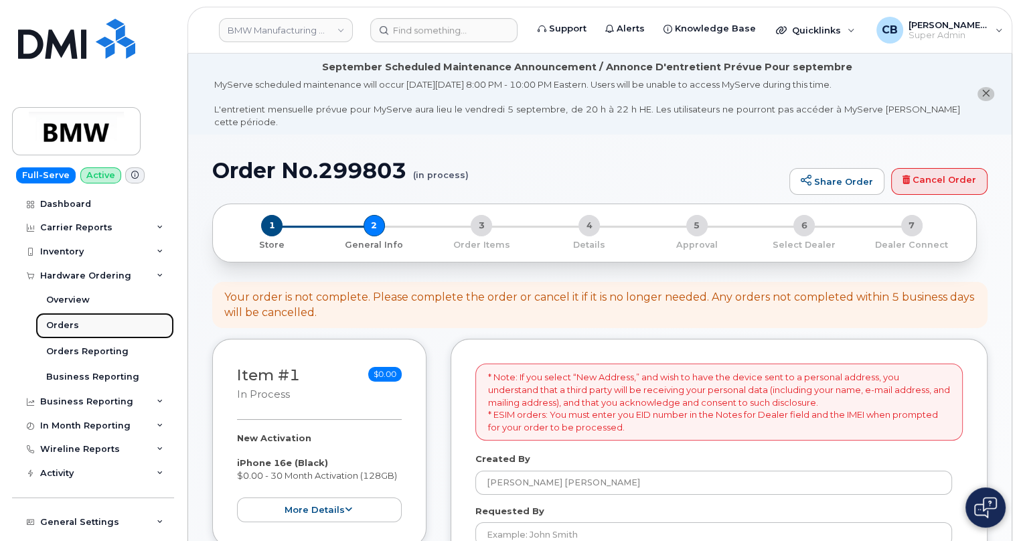
click at [61, 323] on div "Orders" at bounding box center [62, 325] width 33 height 12
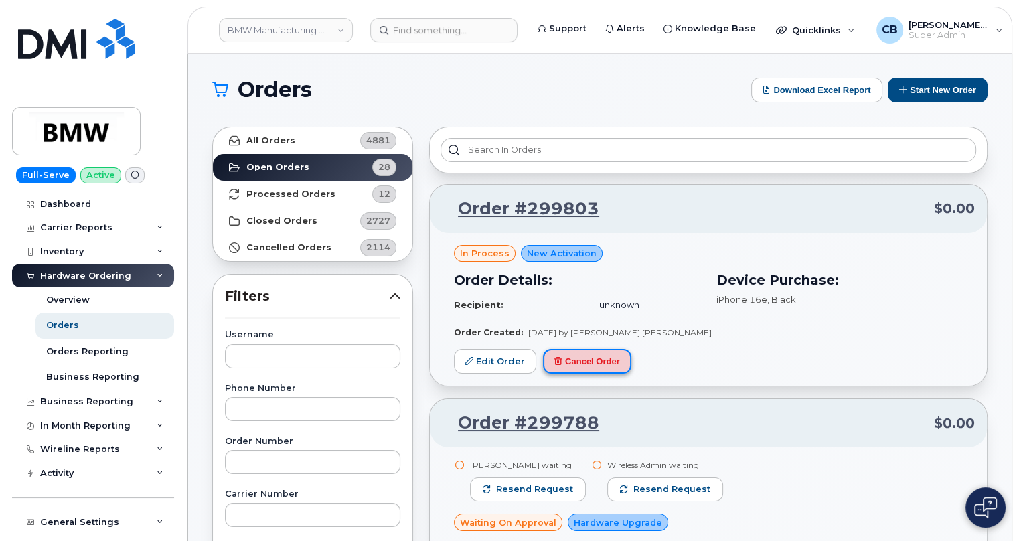
click at [580, 358] on button "Cancel Order" at bounding box center [587, 361] width 88 height 25
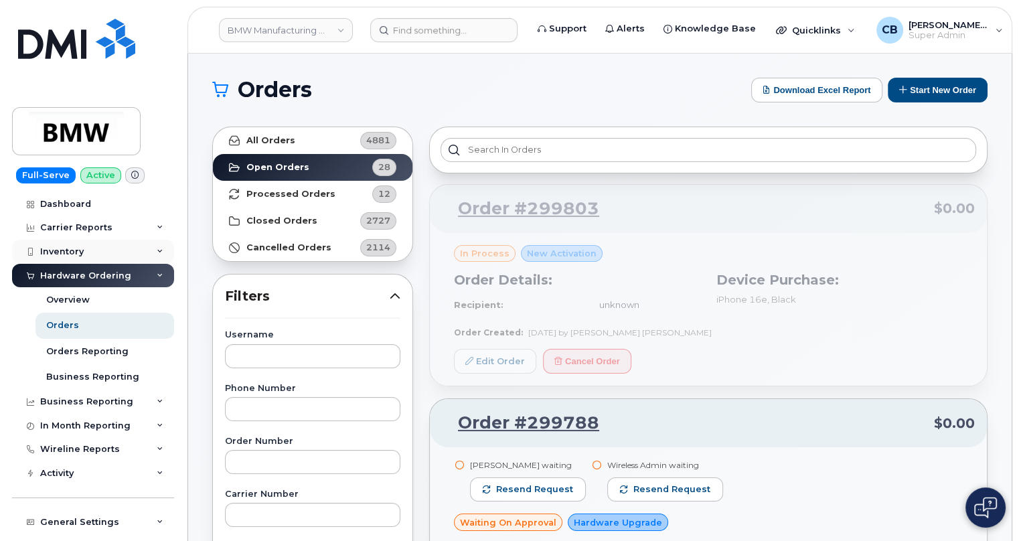
click at [51, 244] on div "Inventory" at bounding box center [93, 252] width 162 height 24
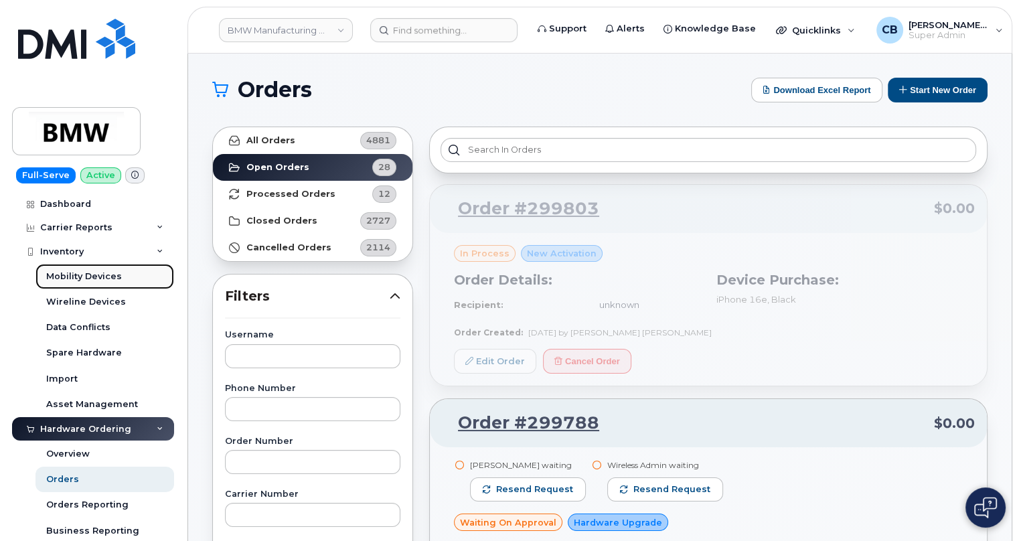
click at [63, 275] on div "Mobility Devices" at bounding box center [84, 277] width 76 height 12
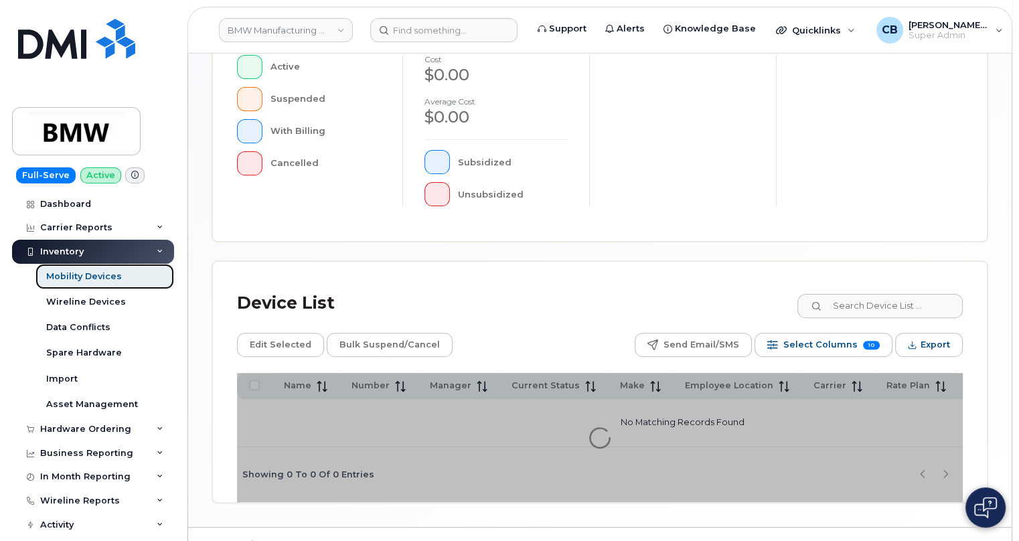
scroll to position [433, 0]
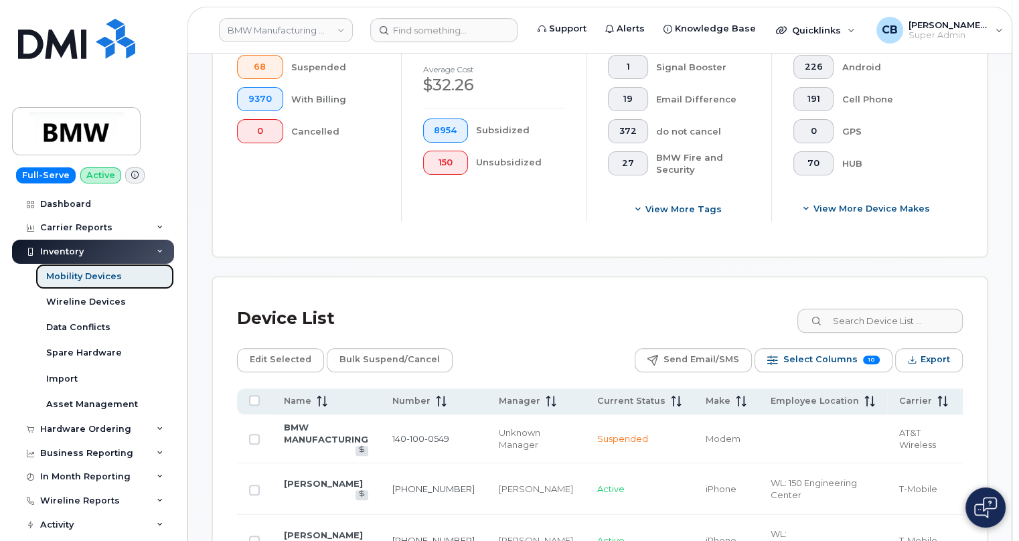
scroll to position [712, 0]
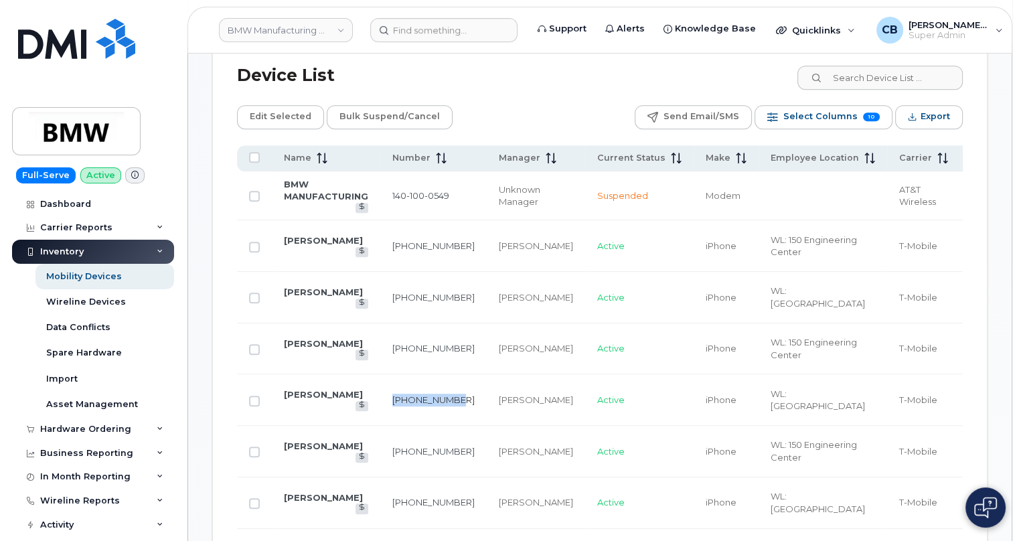
drag, startPoint x: 415, startPoint y: 407, endPoint x: 392, endPoint y: 393, distance: 27.0
click at [392, 393] on td "201-214-7474" at bounding box center [433, 400] width 106 height 52
copy link "201-214-7474"
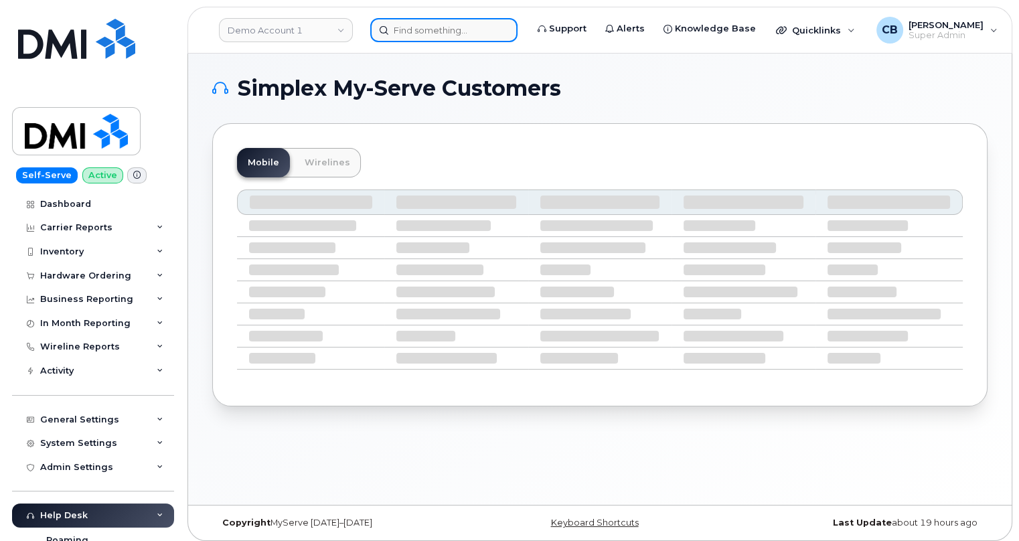
click at [408, 33] on input at bounding box center [443, 30] width 147 height 24
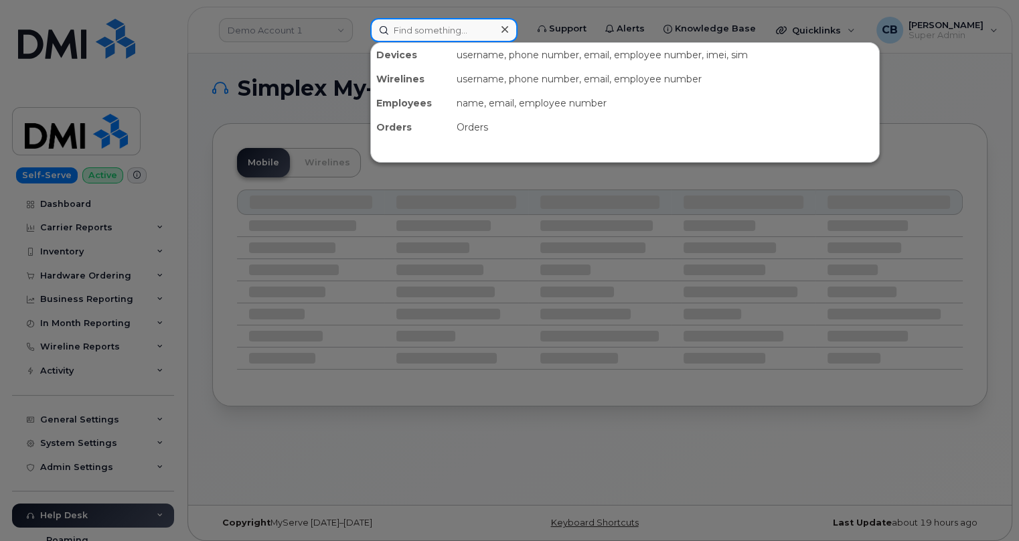
paste input "[PHONE_NUMBER]"
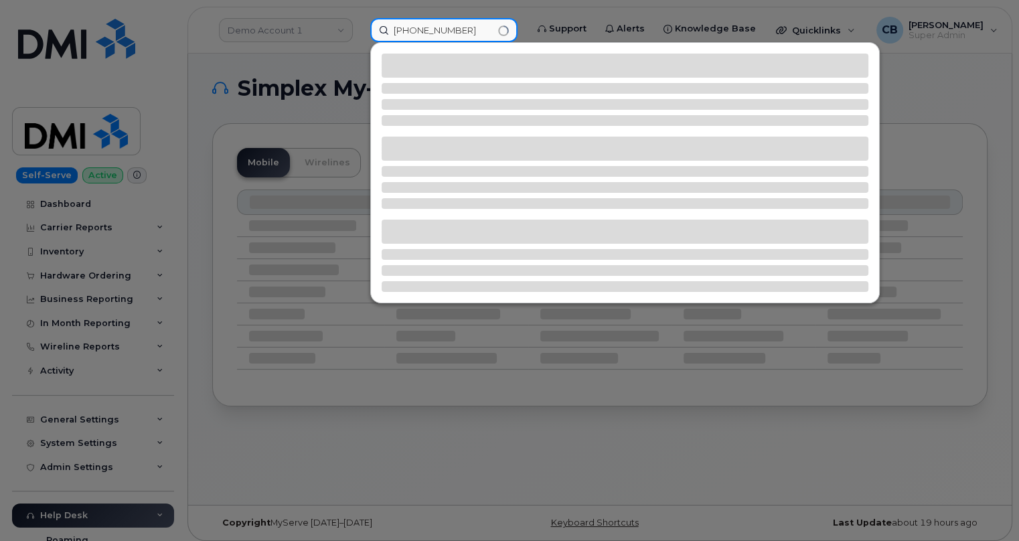
type input "[PHONE_NUMBER]"
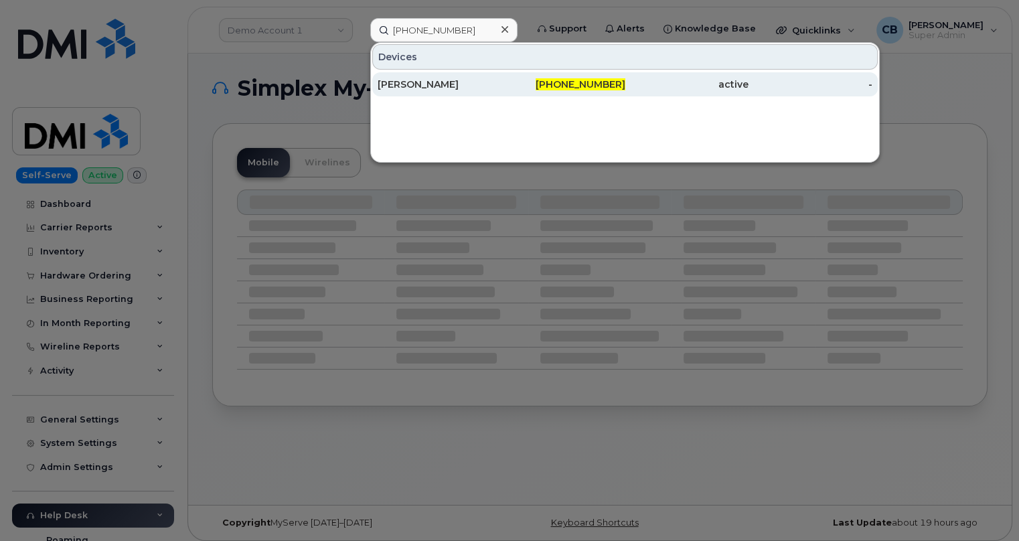
click at [423, 85] on div "[PERSON_NAME]" at bounding box center [440, 84] width 124 height 13
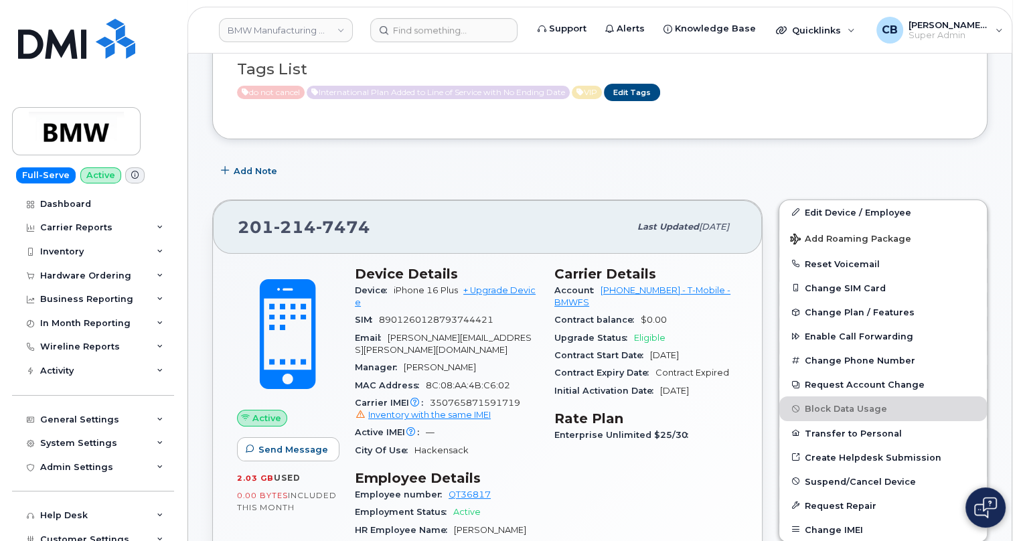
scroll to position [243, 0]
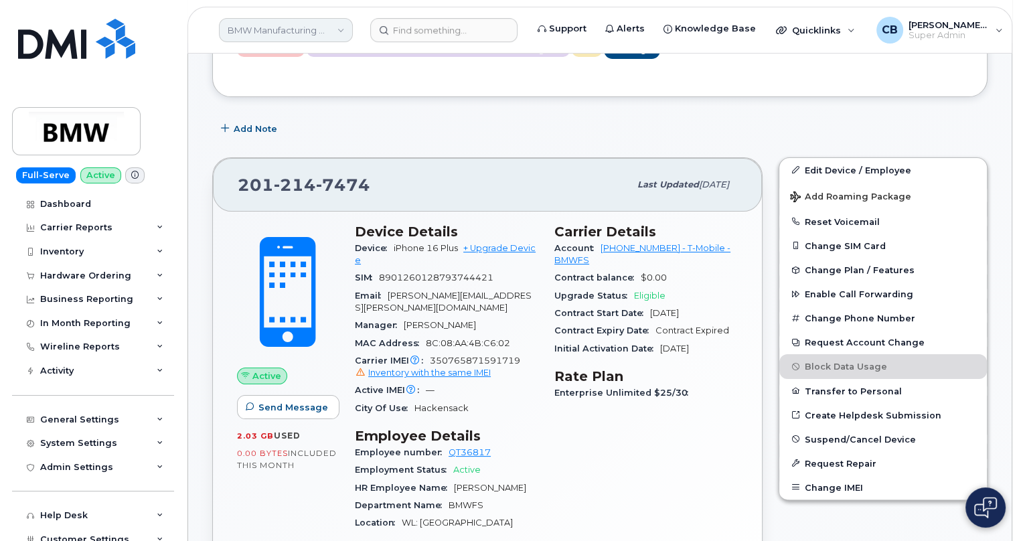
click at [325, 31] on link "BMW Manufacturing Co LLC" at bounding box center [286, 30] width 134 height 24
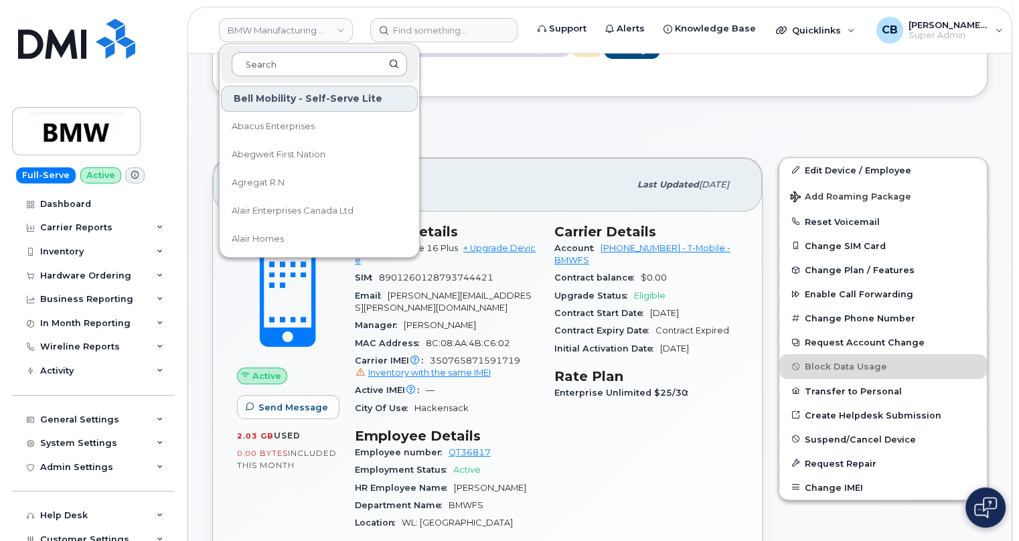
click at [277, 68] on input at bounding box center [319, 64] width 175 height 24
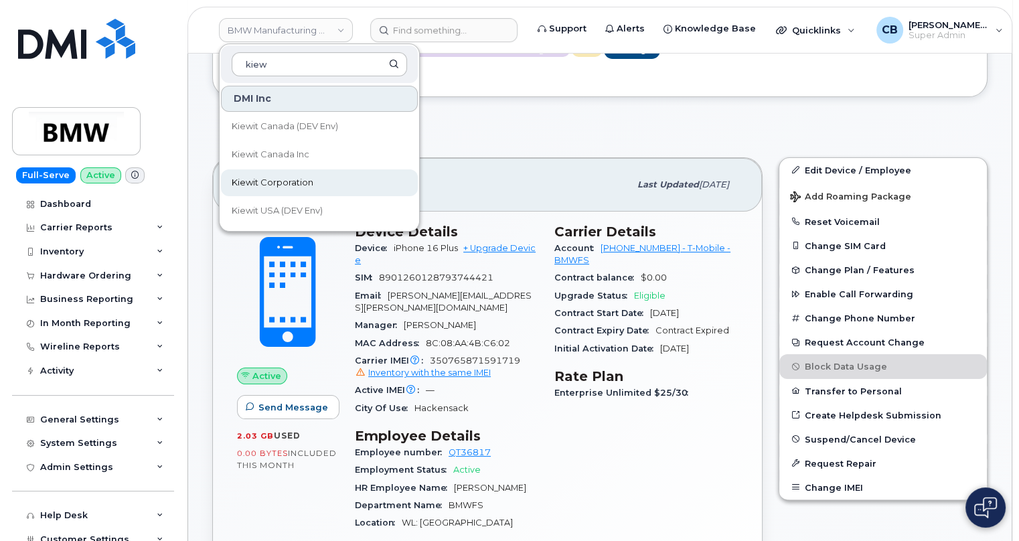
type input "kiew"
click at [275, 179] on span "Kiewit Corporation" at bounding box center [273, 182] width 82 height 13
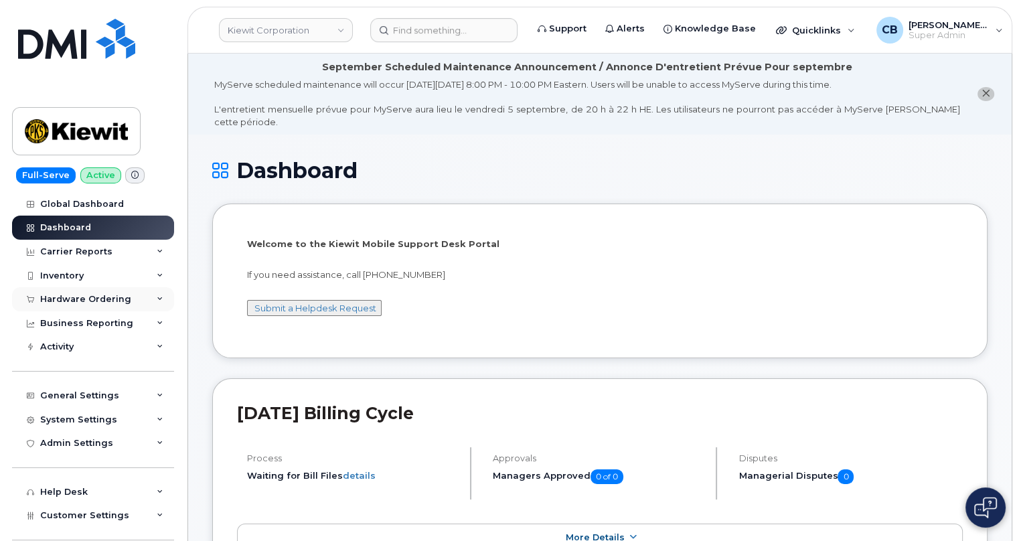
click at [88, 294] on div "Hardware Ordering" at bounding box center [85, 299] width 91 height 11
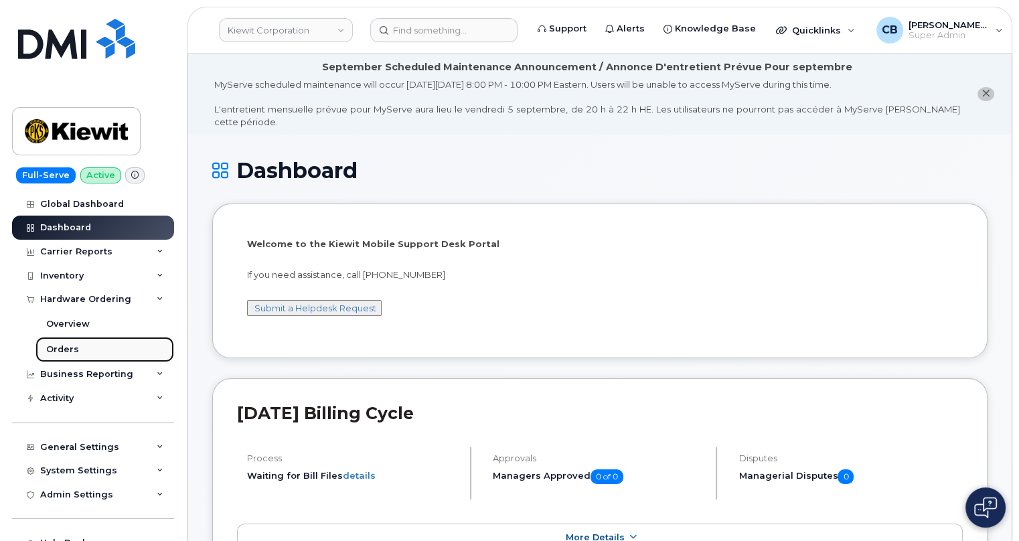
click at [54, 350] on div "Orders" at bounding box center [62, 350] width 33 height 12
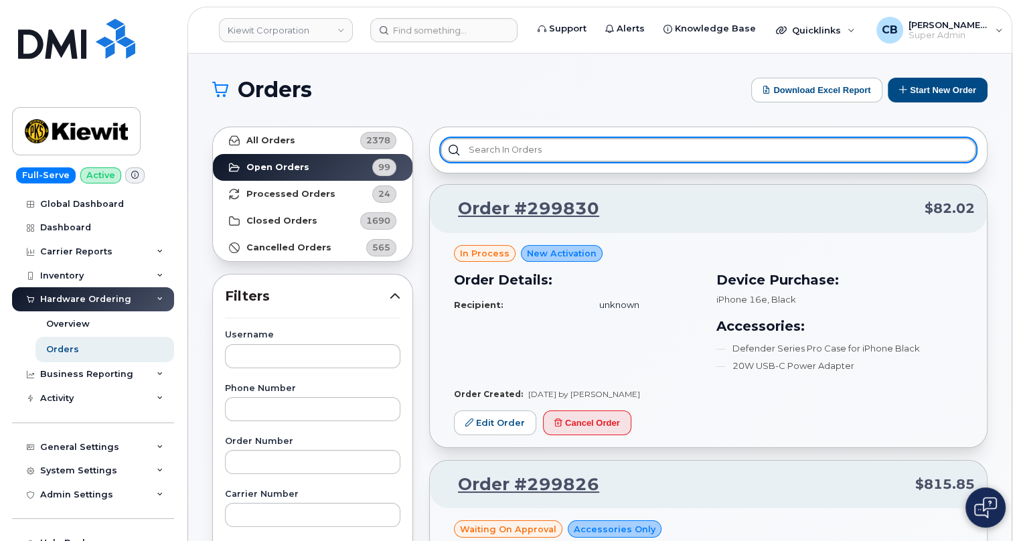
click at [536, 149] on input "text" at bounding box center [709, 150] width 536 height 24
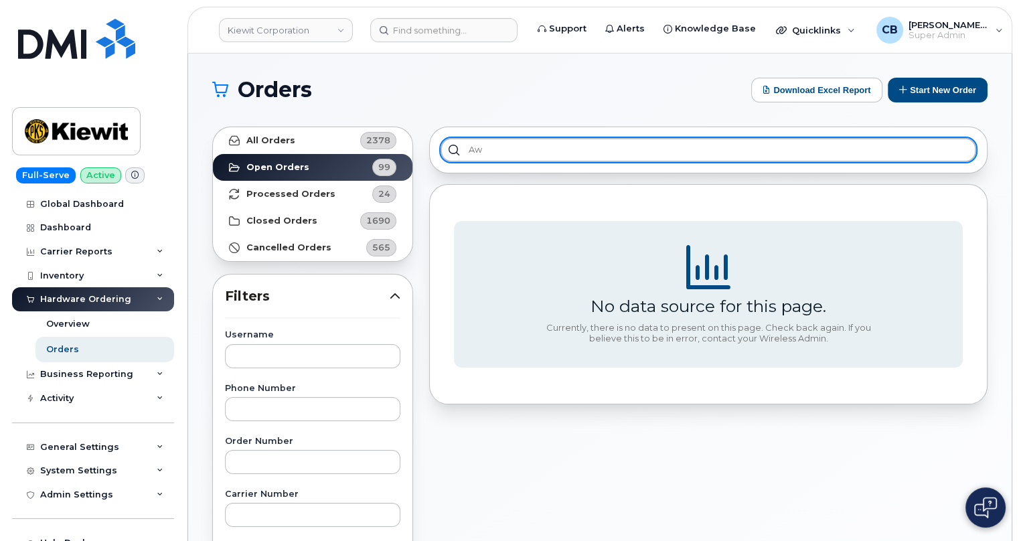
type input "A"
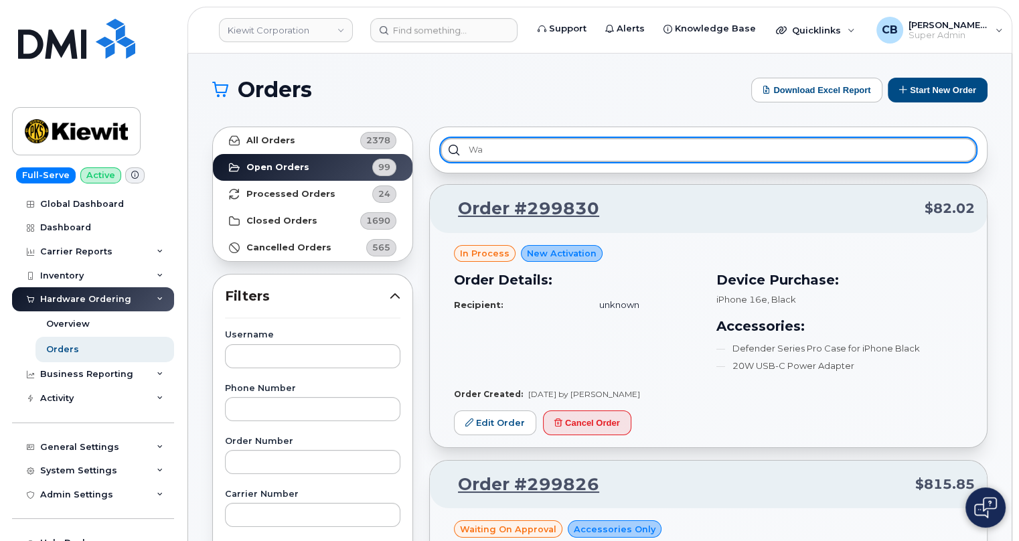
type input "W"
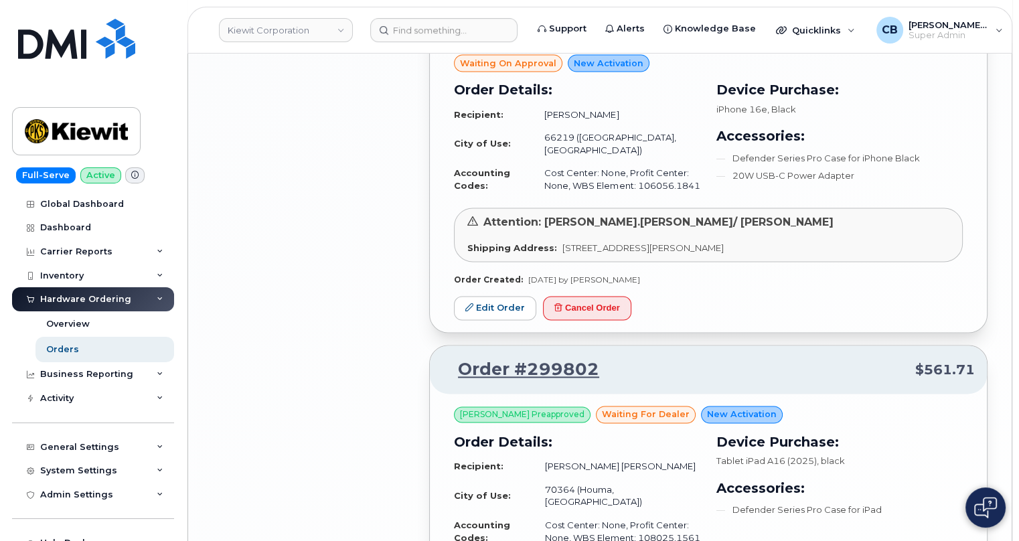
scroll to position [2694, 0]
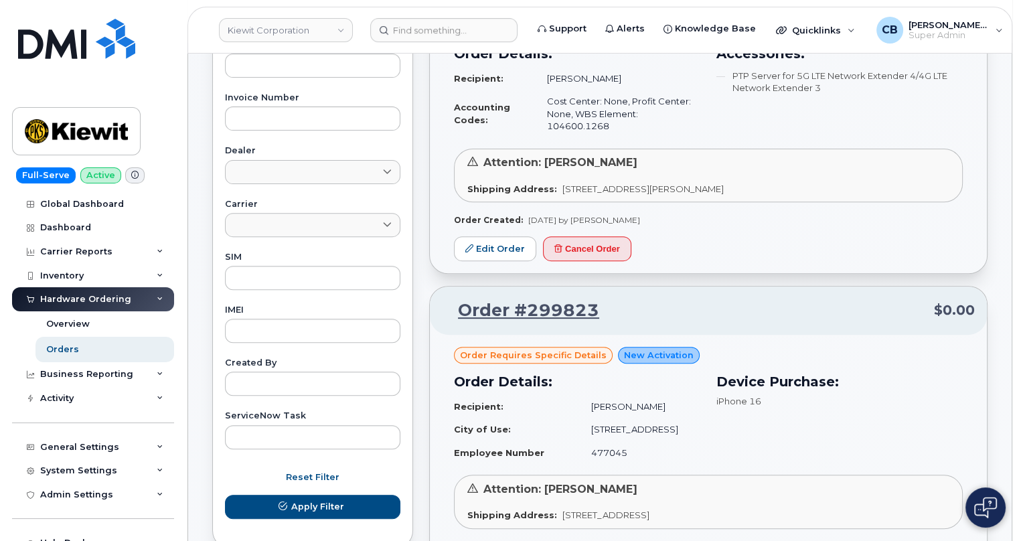
scroll to position [0, 0]
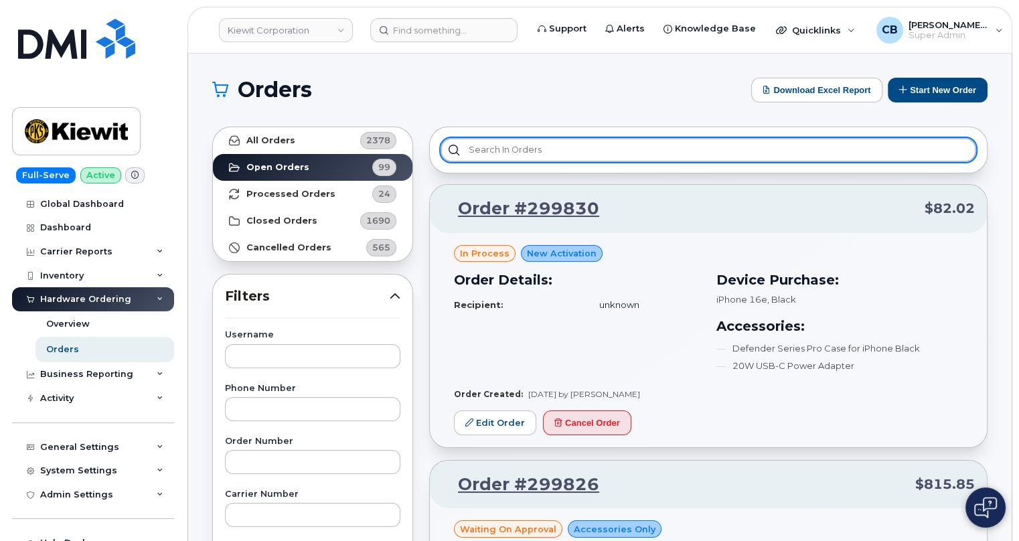
click at [496, 155] on input "text" at bounding box center [709, 150] width 536 height 24
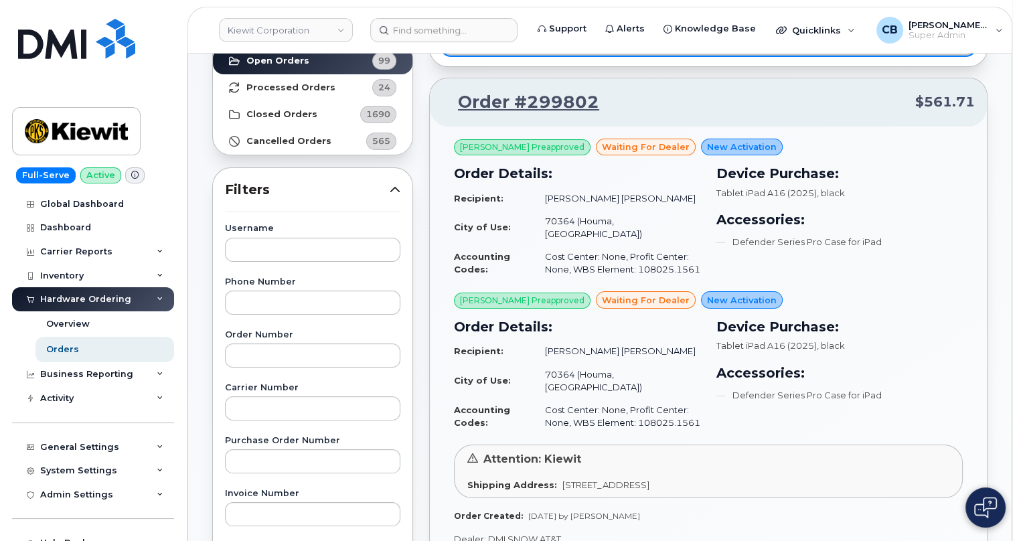
scroll to position [121, 0]
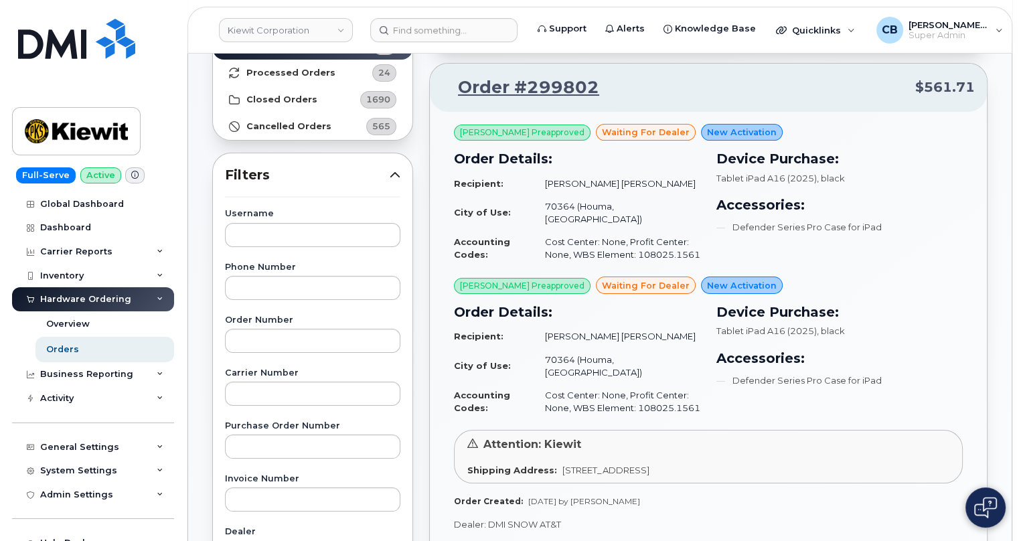
type input "Waiting for dealer"
drag, startPoint x: 617, startPoint y: 82, endPoint x: 528, endPoint y: 82, distance: 89.1
click at [528, 82] on p "Order #299802 $561.71" at bounding box center [708, 88] width 533 height 24
copy link "299802"
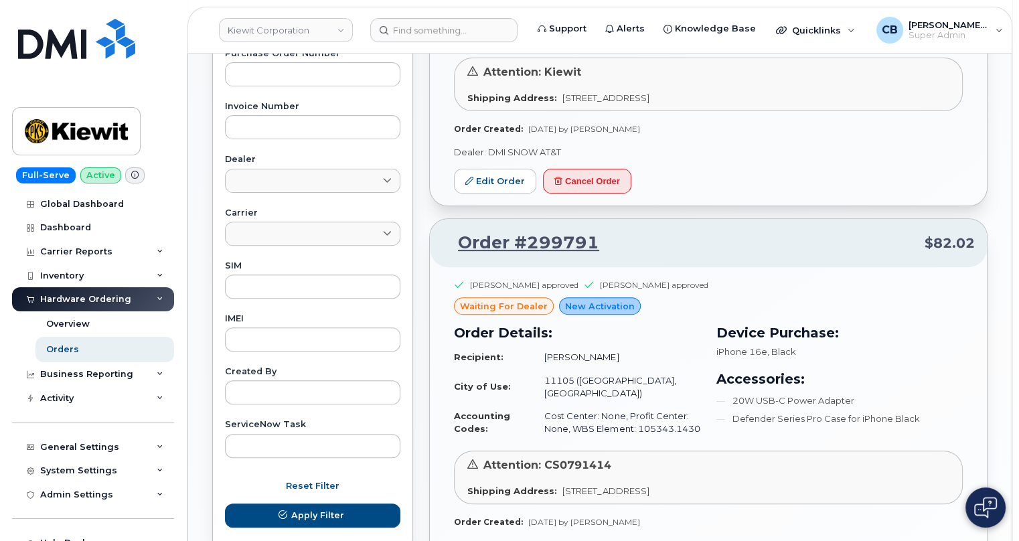
scroll to position [609, 0]
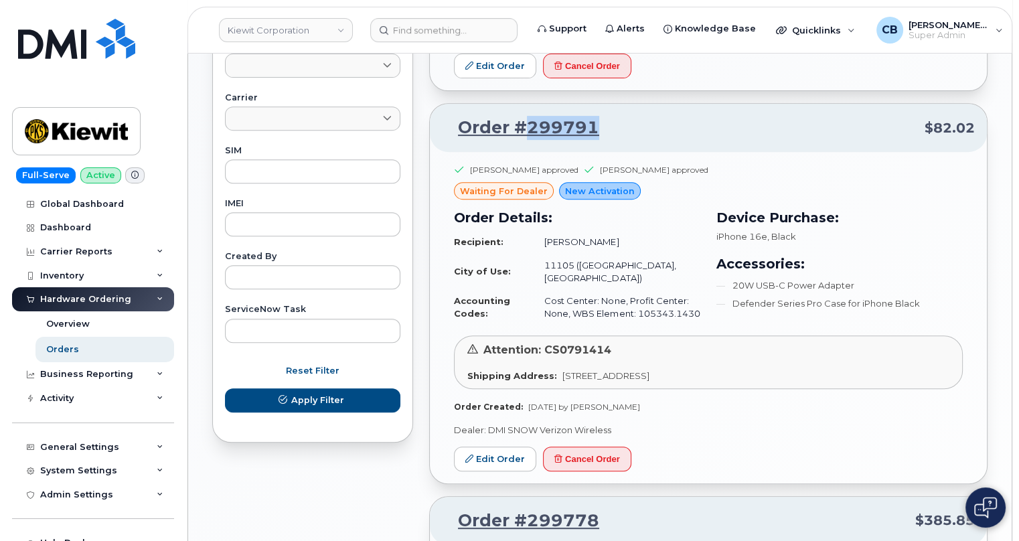
drag, startPoint x: 603, startPoint y: 90, endPoint x: 529, endPoint y: 90, distance: 73.7
click at [529, 116] on p "Order #299791 $82.02" at bounding box center [708, 128] width 533 height 24
copy link "299791"
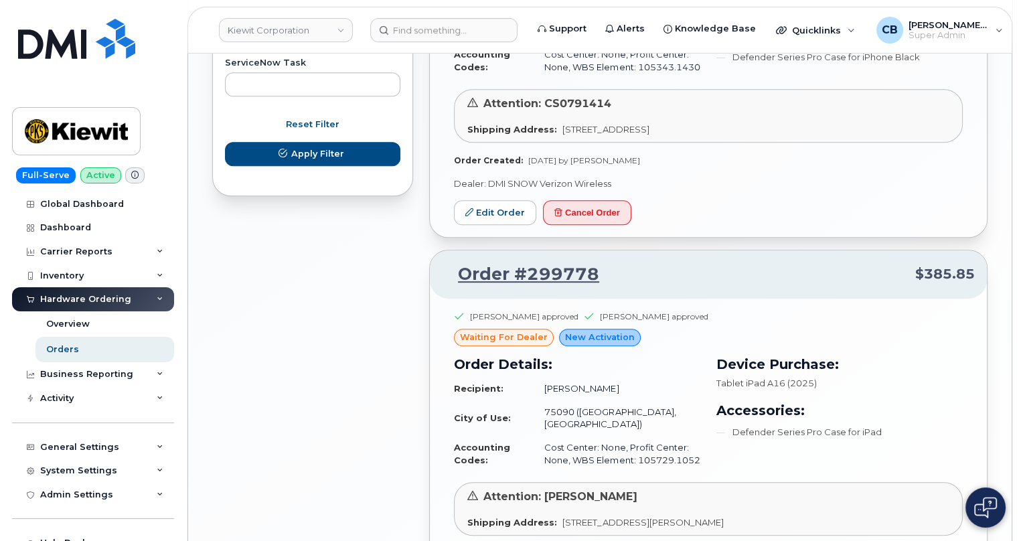
scroll to position [974, 0]
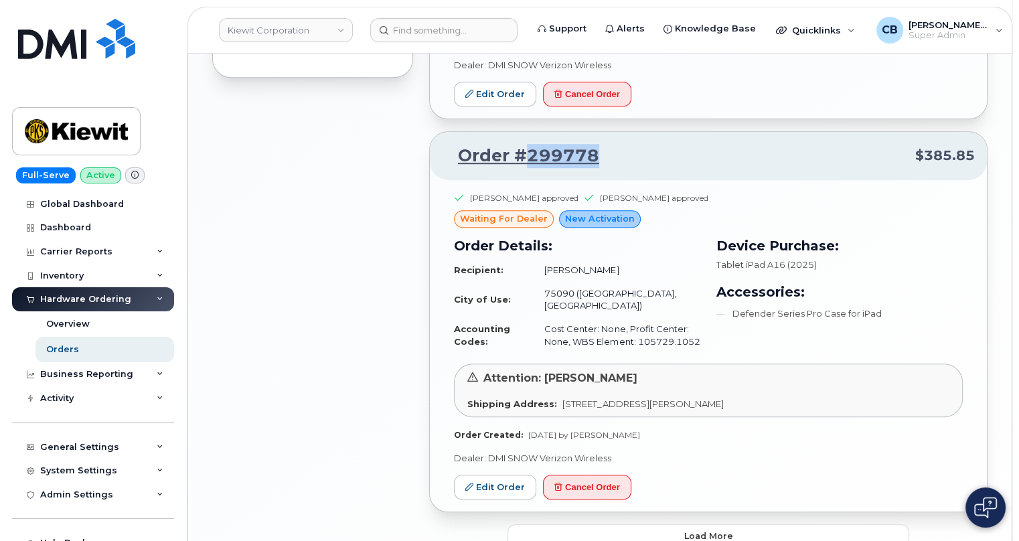
drag, startPoint x: 628, startPoint y: 121, endPoint x: 528, endPoint y: 119, distance: 99.8
click at [528, 144] on p "Order #299778 $385.85" at bounding box center [708, 156] width 533 height 24
copy link "299778"
click at [708, 524] on button "Load more" at bounding box center [709, 536] width 402 height 24
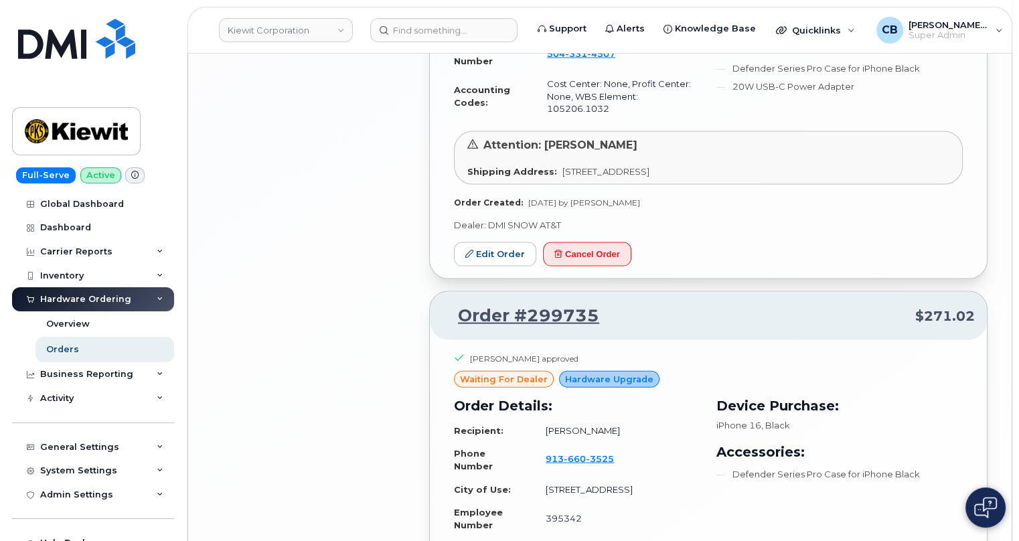
scroll to position [3748, 0]
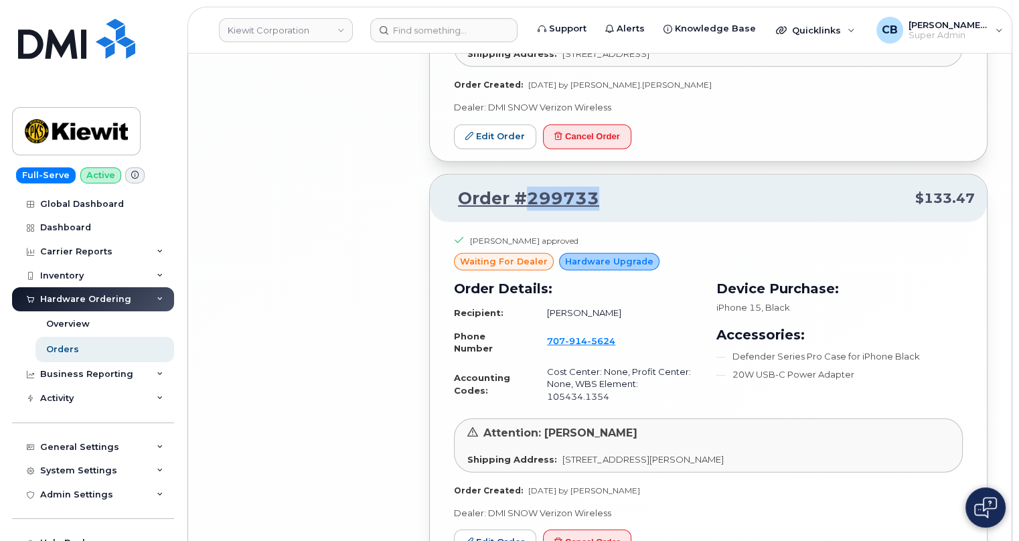
drag, startPoint x: 618, startPoint y: 72, endPoint x: 526, endPoint y: 71, distance: 91.8
click at [526, 187] on p "Order #299733 $133.47" at bounding box center [708, 199] width 533 height 24
copy link "299733"
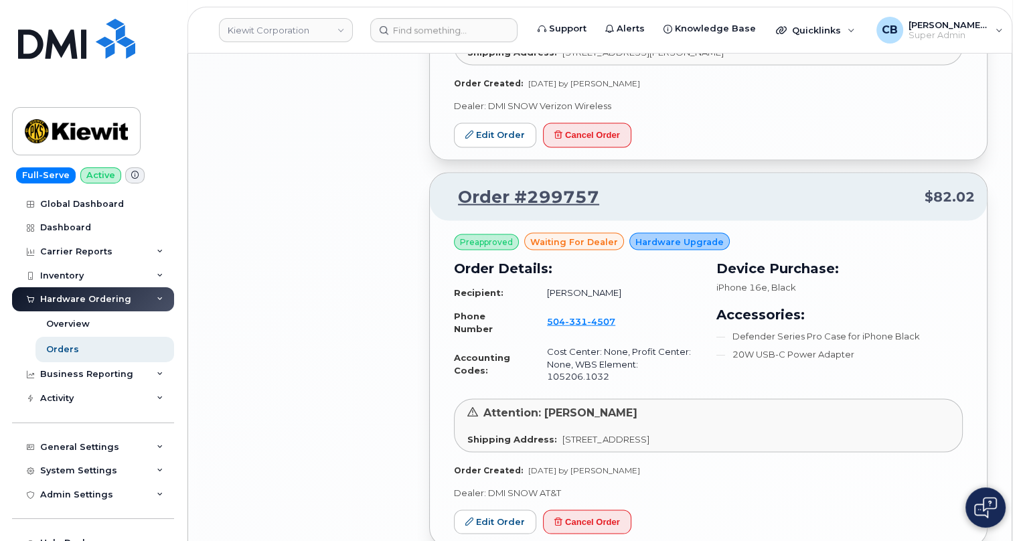
scroll to position [2895, 0]
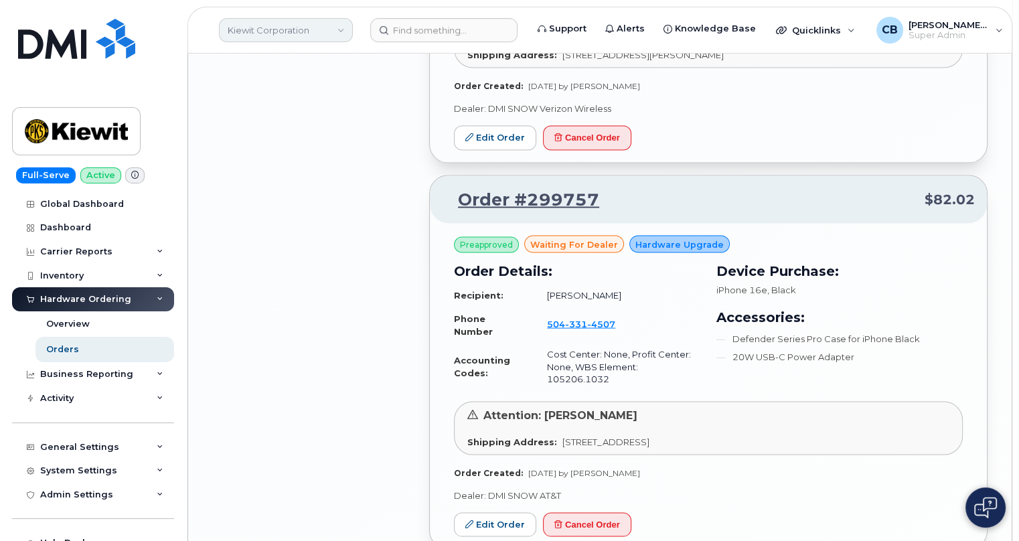
click at [320, 20] on link "Kiewit Corporation" at bounding box center [286, 30] width 134 height 24
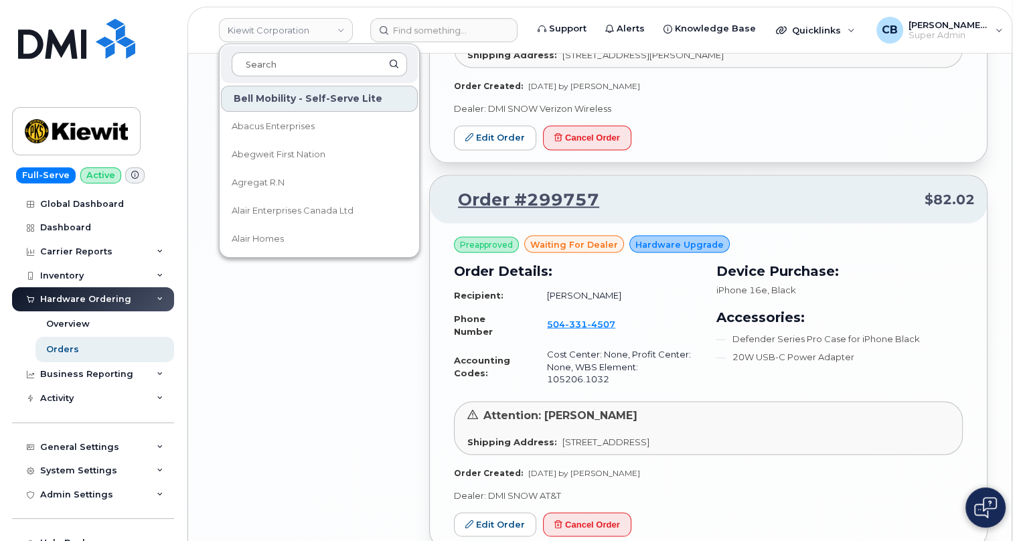
click at [283, 77] on div at bounding box center [319, 65] width 197 height 38
click at [282, 70] on input at bounding box center [319, 64] width 175 height 24
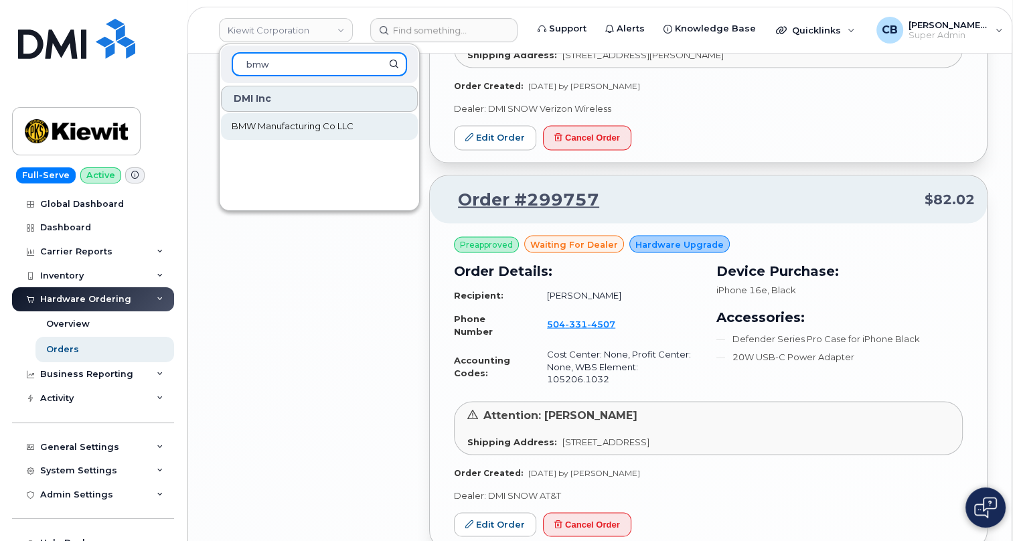
type input "bmw"
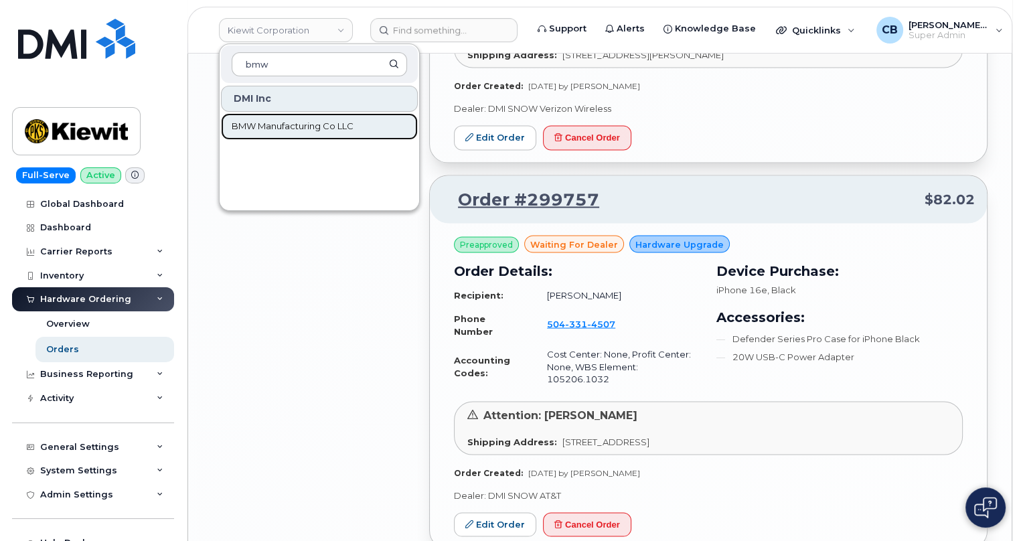
click at [296, 121] on span "BMW Manufacturing Co LLC" at bounding box center [293, 126] width 122 height 13
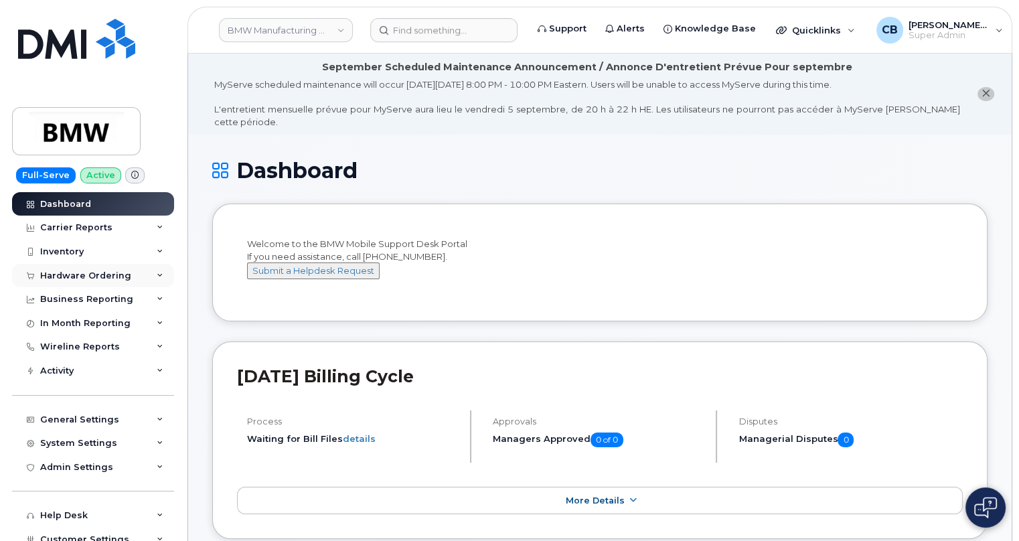
click at [61, 273] on div "Hardware Ordering" at bounding box center [85, 276] width 91 height 11
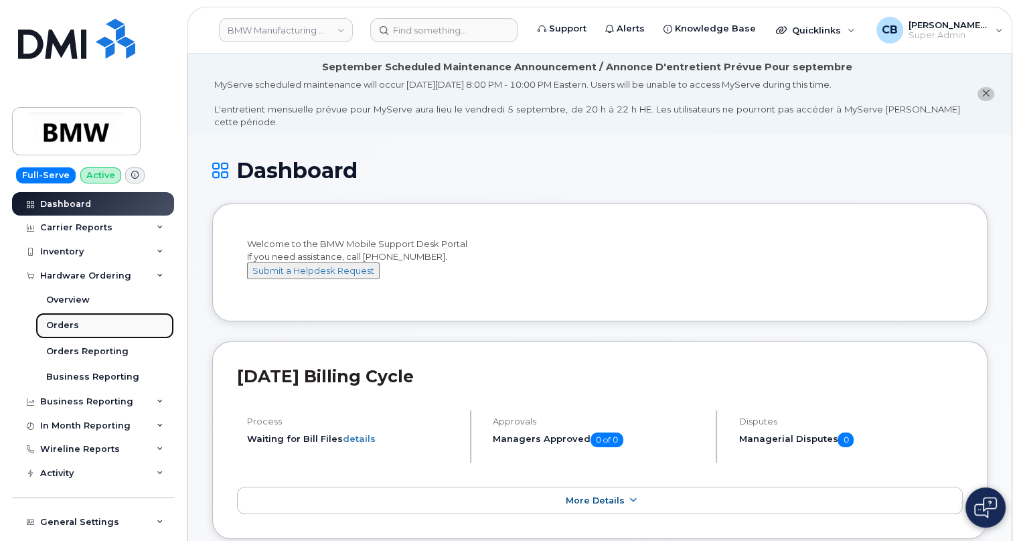
click at [60, 327] on div "Orders" at bounding box center [62, 325] width 33 height 12
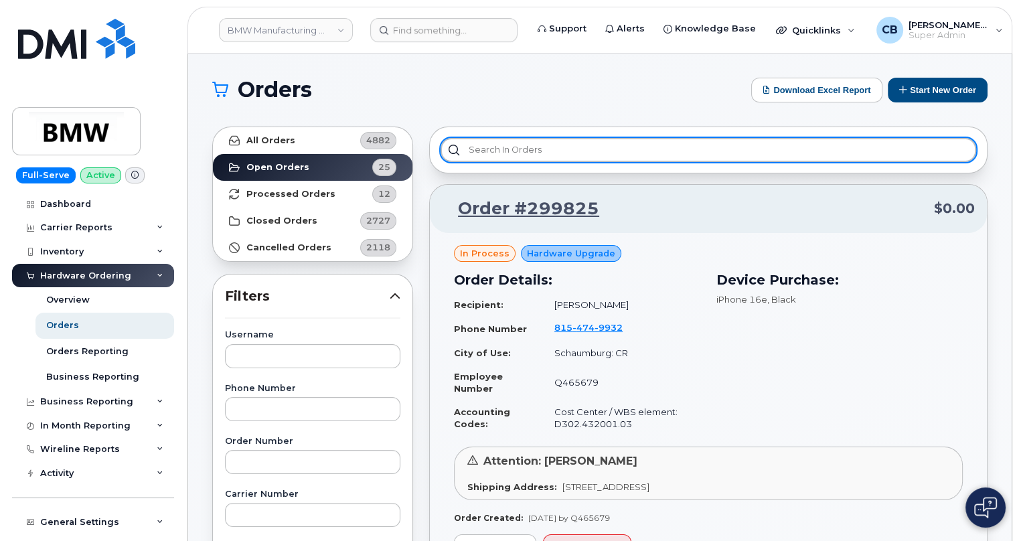
click at [564, 157] on input "text" at bounding box center [709, 150] width 536 height 24
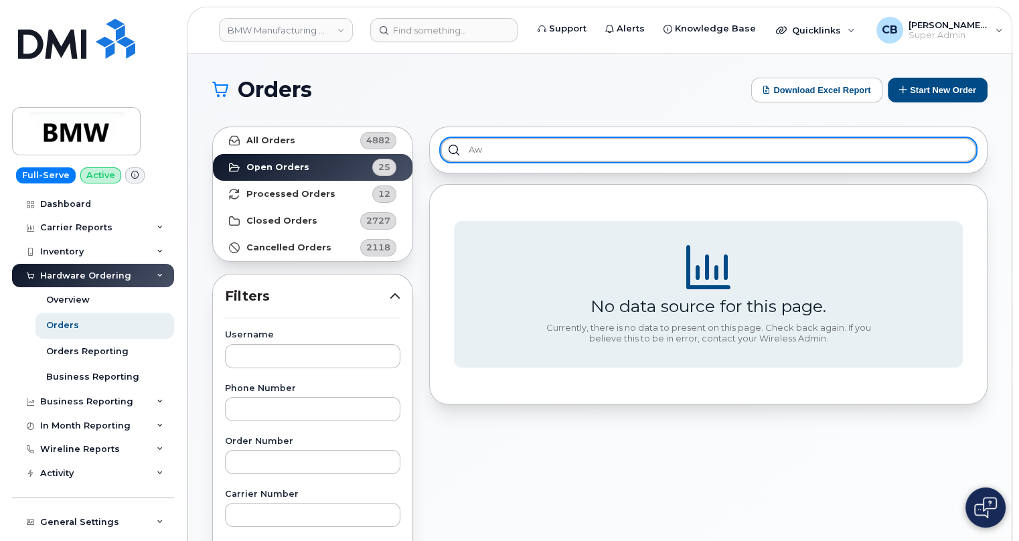
type input "a"
type input "waiting for dealer"
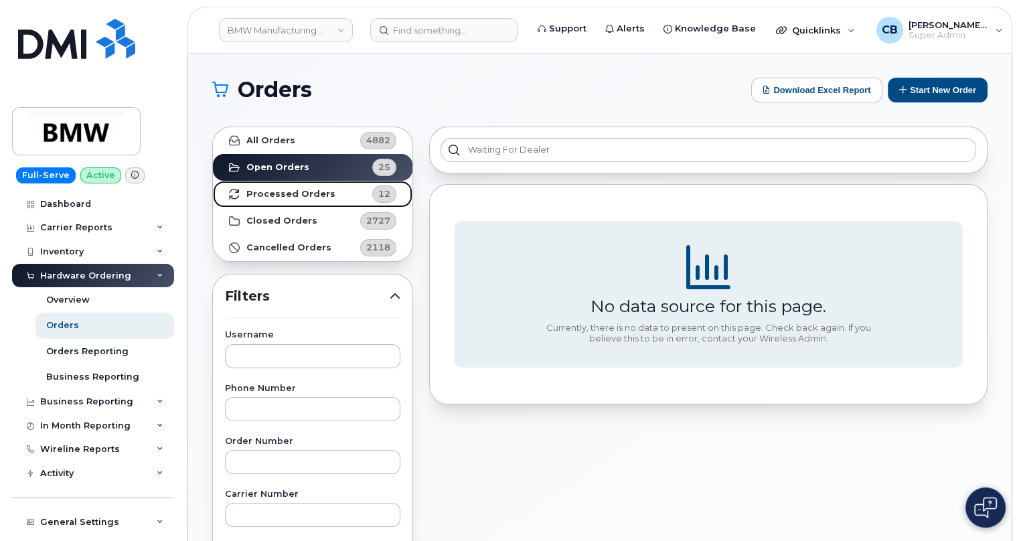
click at [287, 193] on strong "Processed Orders" at bounding box center [290, 194] width 89 height 11
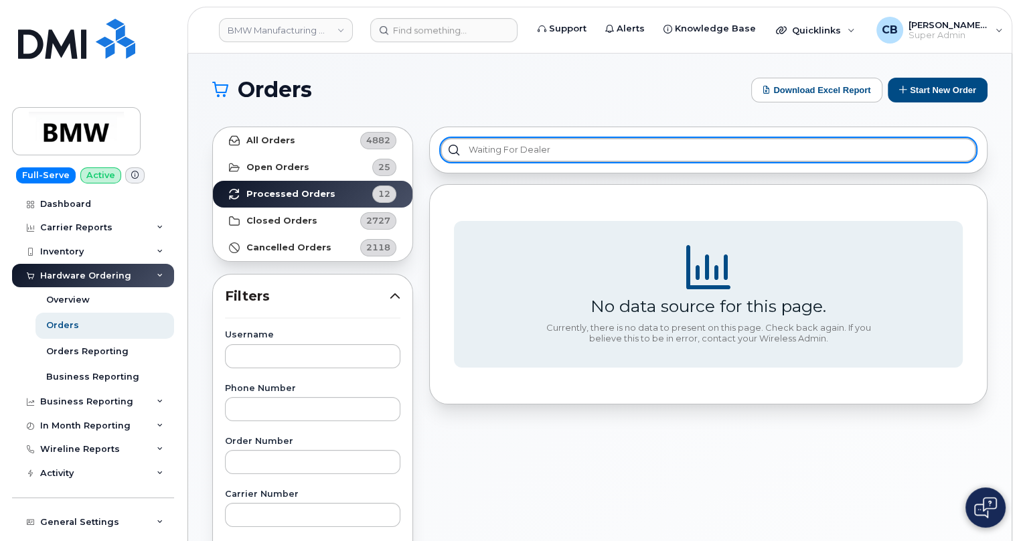
drag, startPoint x: 553, startPoint y: 149, endPoint x: 380, endPoint y: 141, distance: 173.0
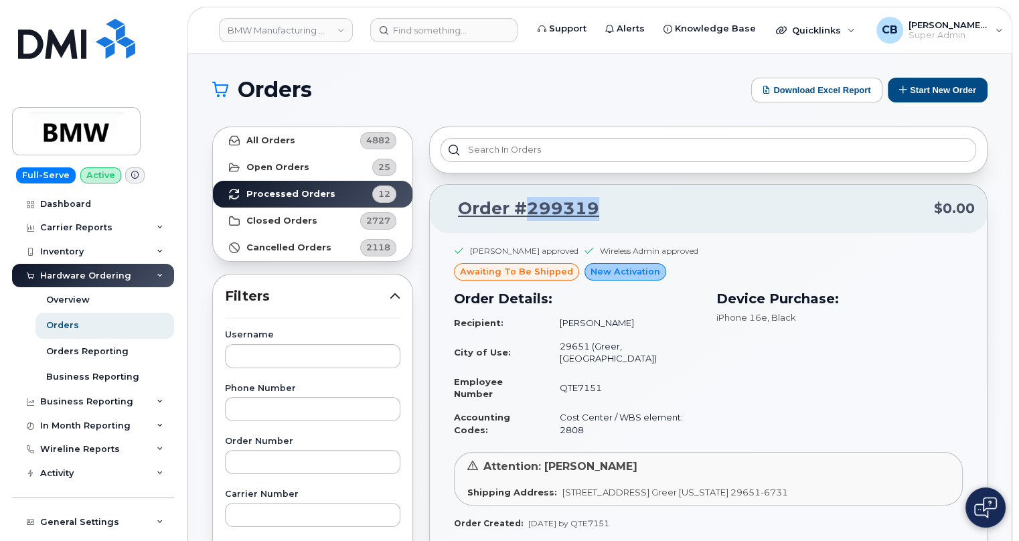
drag, startPoint x: 614, startPoint y: 212, endPoint x: 529, endPoint y: 210, distance: 85.1
click at [529, 210] on p "Order #299319 $0.00" at bounding box center [708, 209] width 533 height 24
copy link "299319"
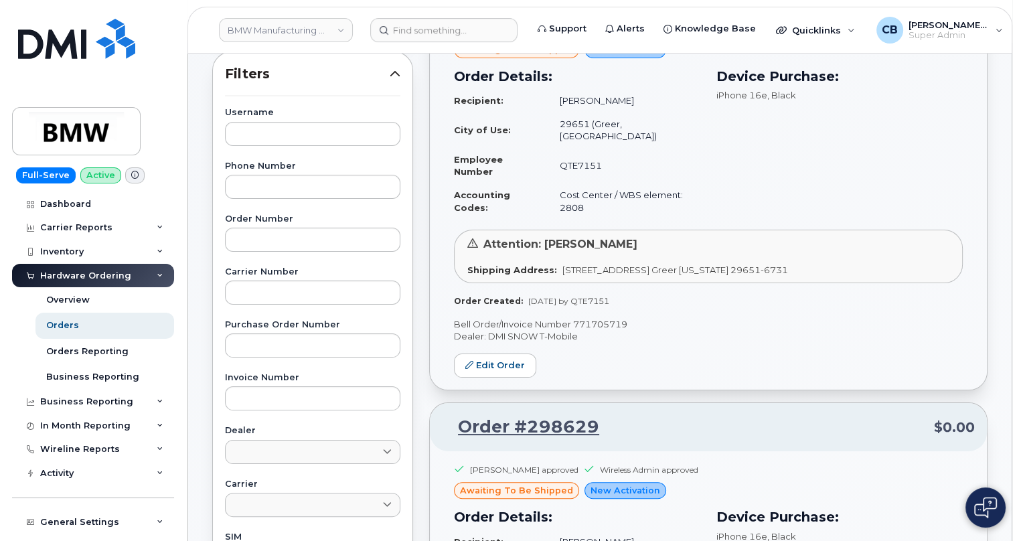
scroll to position [243, 0]
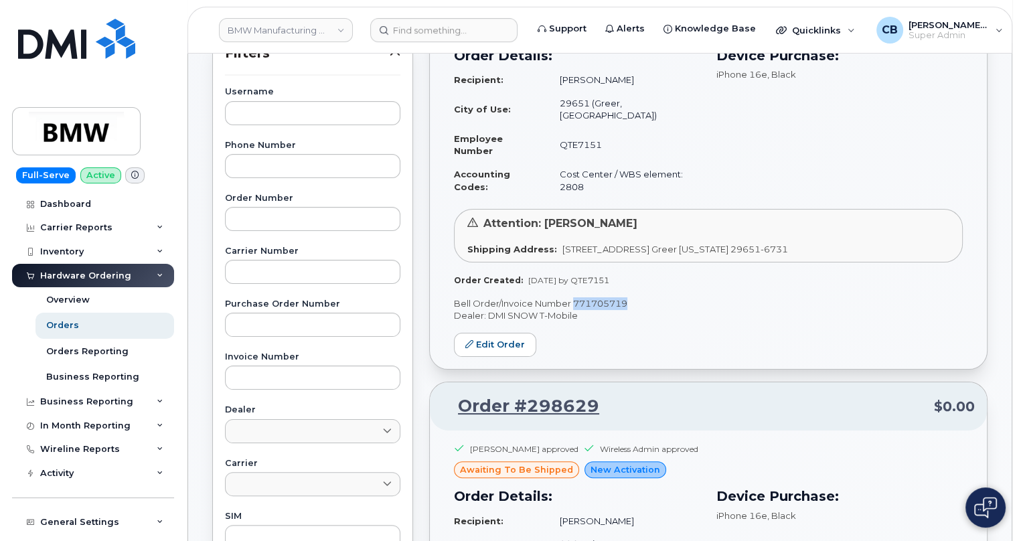
drag, startPoint x: 640, startPoint y: 299, endPoint x: 572, endPoint y: 301, distance: 67.7
click at [572, 301] on p "Bell Order/Invoice Number 771705719" at bounding box center [708, 303] width 509 height 13
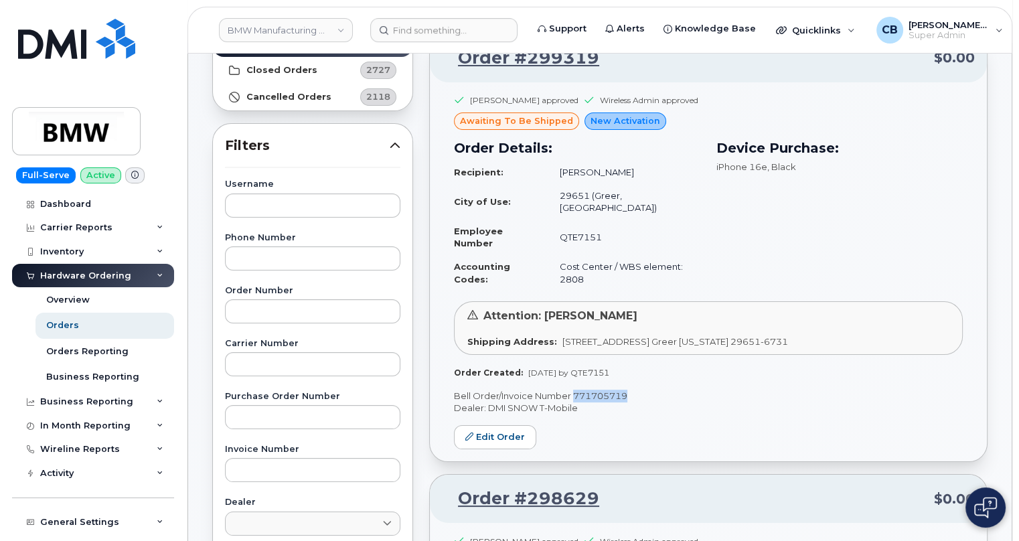
scroll to position [121, 0]
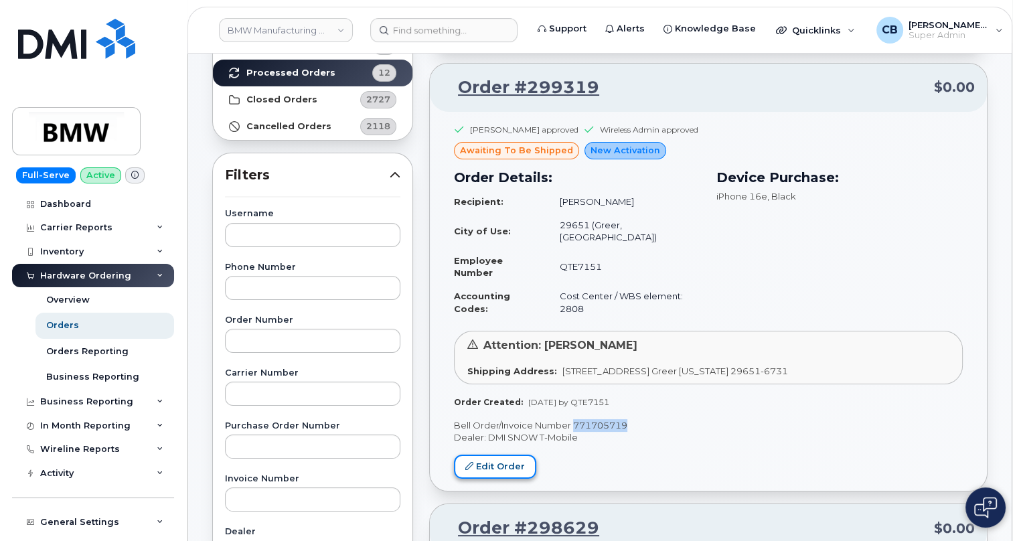
click at [484, 467] on link "Edit Order" at bounding box center [495, 467] width 82 height 25
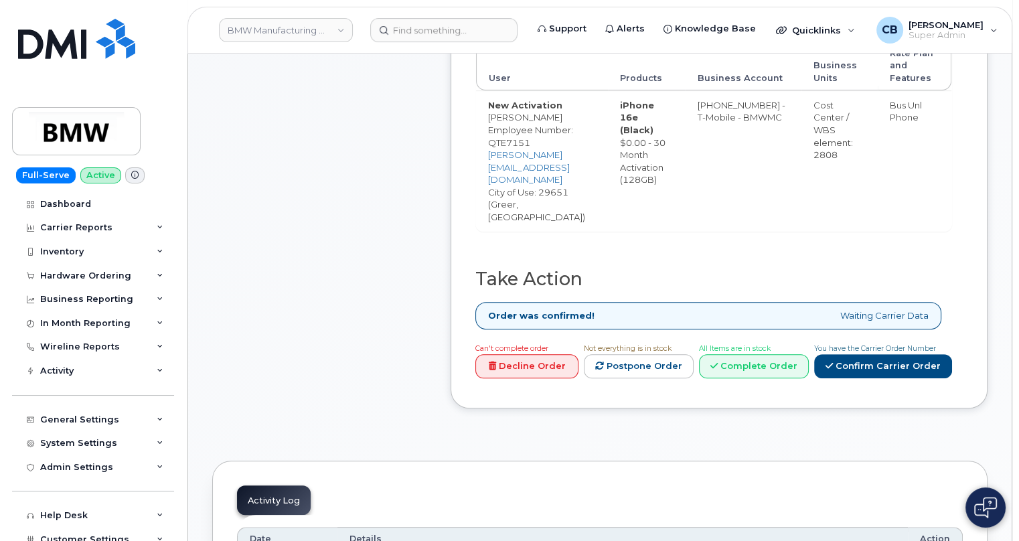
scroll to position [609, 0]
click at [769, 354] on link "Complete Order" at bounding box center [754, 366] width 110 height 25
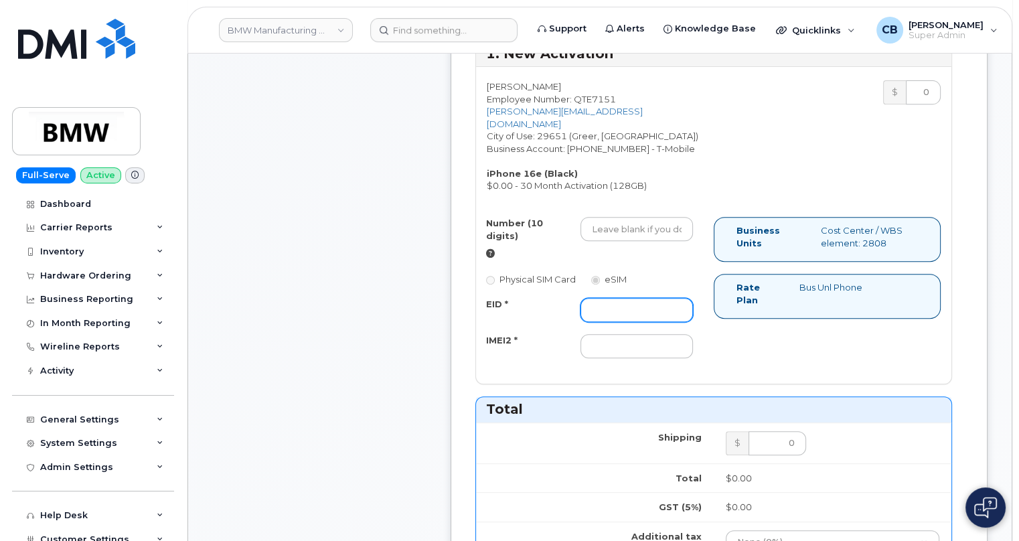
click at [619, 305] on input "EID *" at bounding box center [637, 310] width 113 height 24
click at [609, 349] on input "IMEI2 *" at bounding box center [637, 346] width 113 height 24
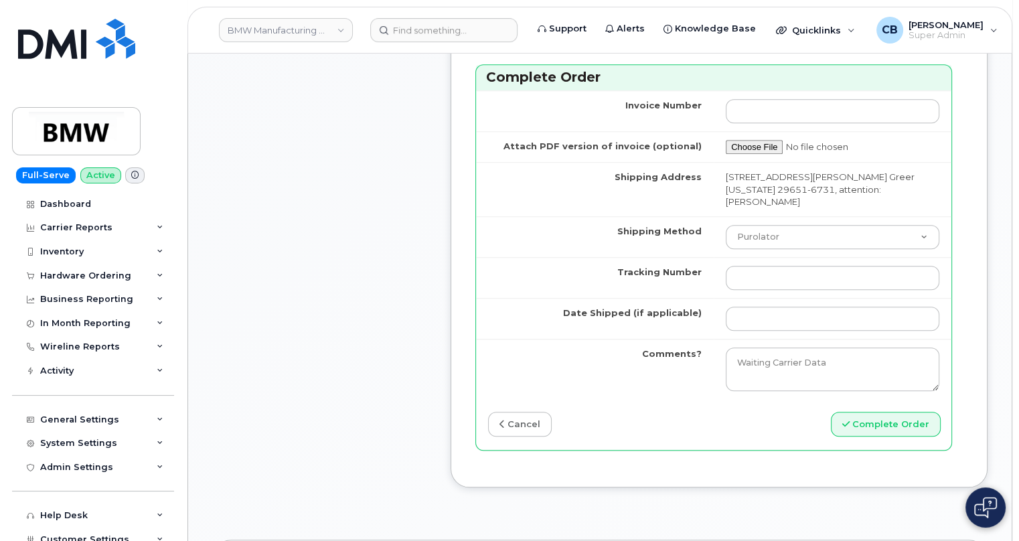
scroll to position [1218, 0]
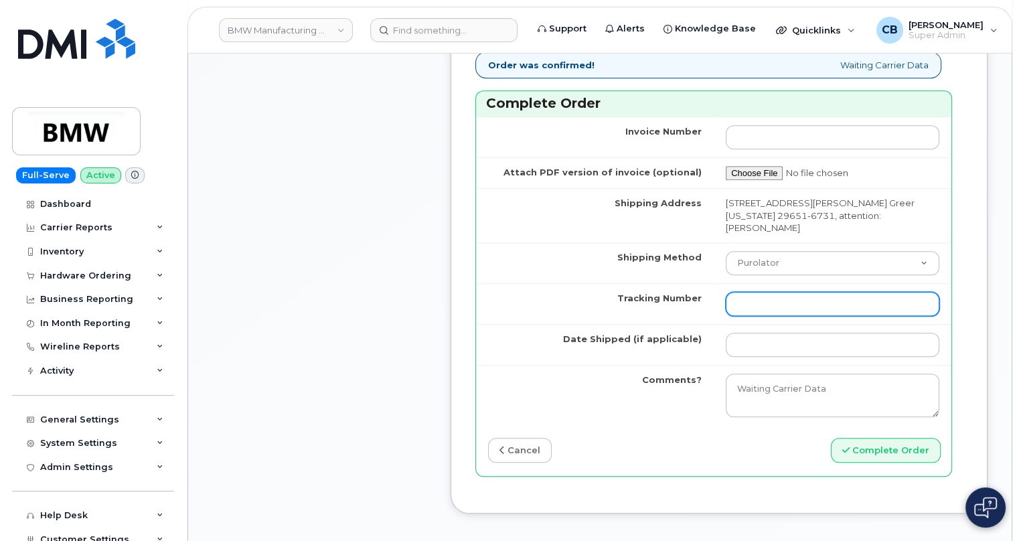
click at [760, 300] on input "Tracking Number" at bounding box center [833, 304] width 214 height 24
click at [838, 232] on td "[STREET_ADDRESS][PERSON_NAME] Greer [US_STATE] 29651-6731, attention: [PERSON_N…" at bounding box center [833, 215] width 238 height 54
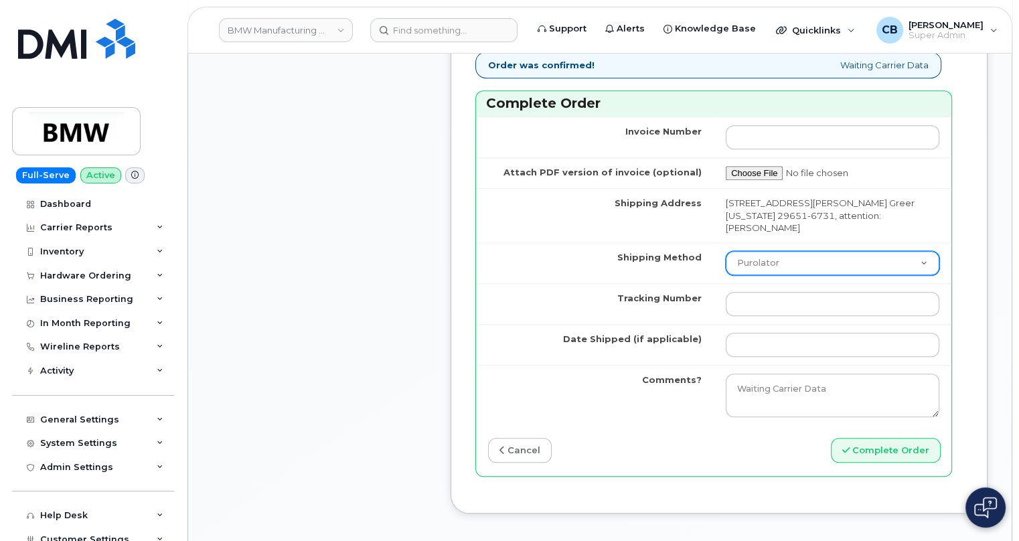
click at [827, 269] on select "Purolator UPS FedEx Canada Post Courier Other Drop Off Pick Up" at bounding box center [833, 263] width 214 height 24
click at [563, 247] on td "Shipping Method" at bounding box center [595, 262] width 238 height 41
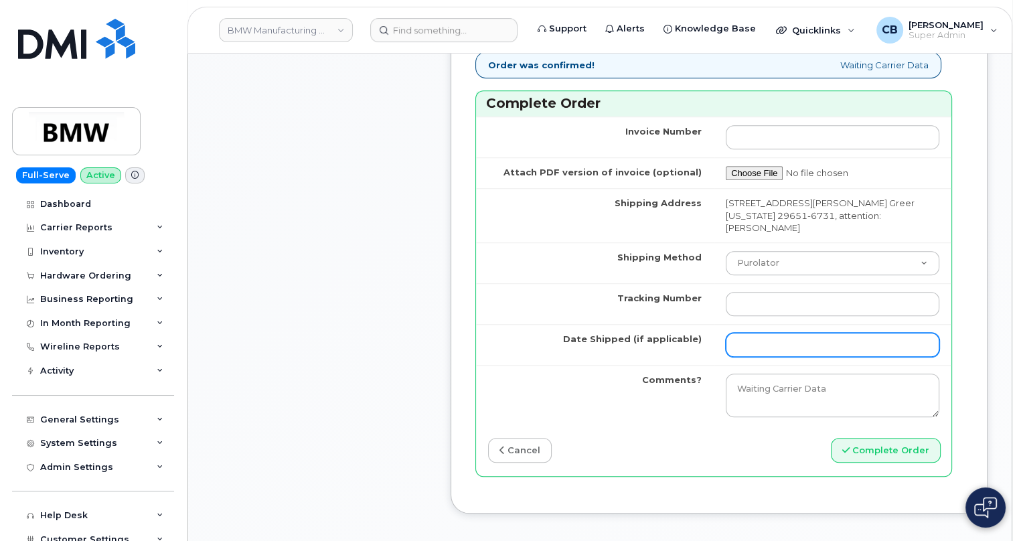
click at [763, 341] on input "Date Shipped (if applicable)" at bounding box center [833, 345] width 214 height 24
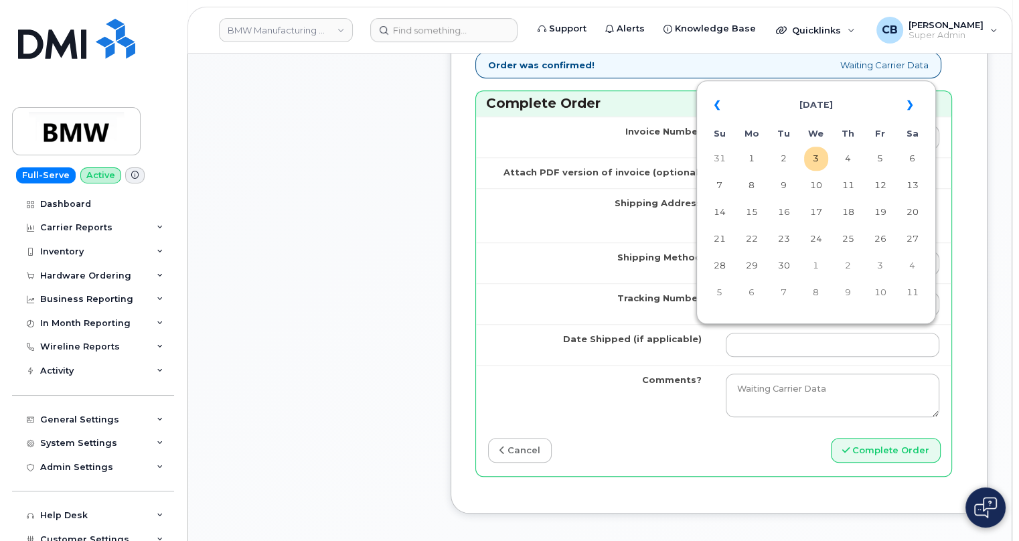
click at [548, 236] on td "Shipping Address" at bounding box center [595, 215] width 238 height 54
